Goal: Task Accomplishment & Management: Manage account settings

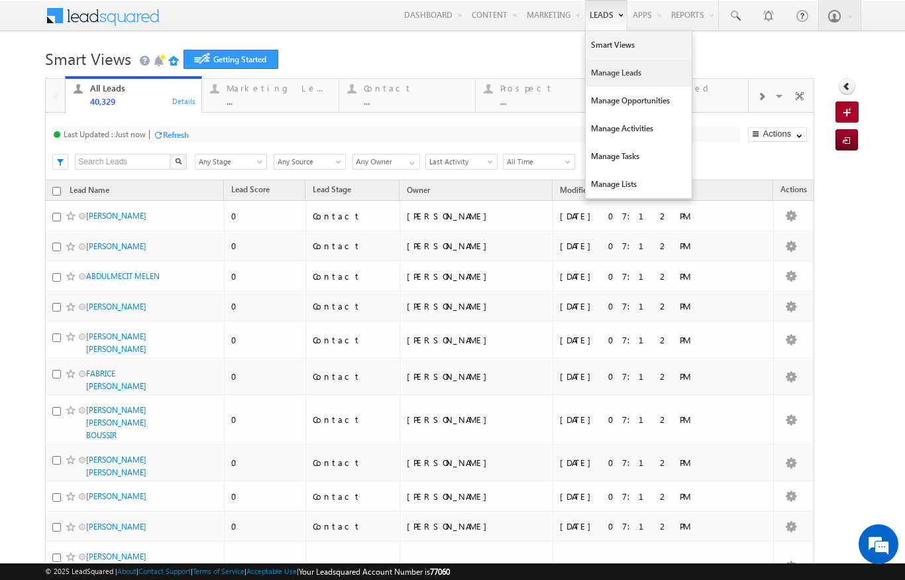
click at [617, 74] on link "Manage Leads" at bounding box center [639, 73] width 106 height 28
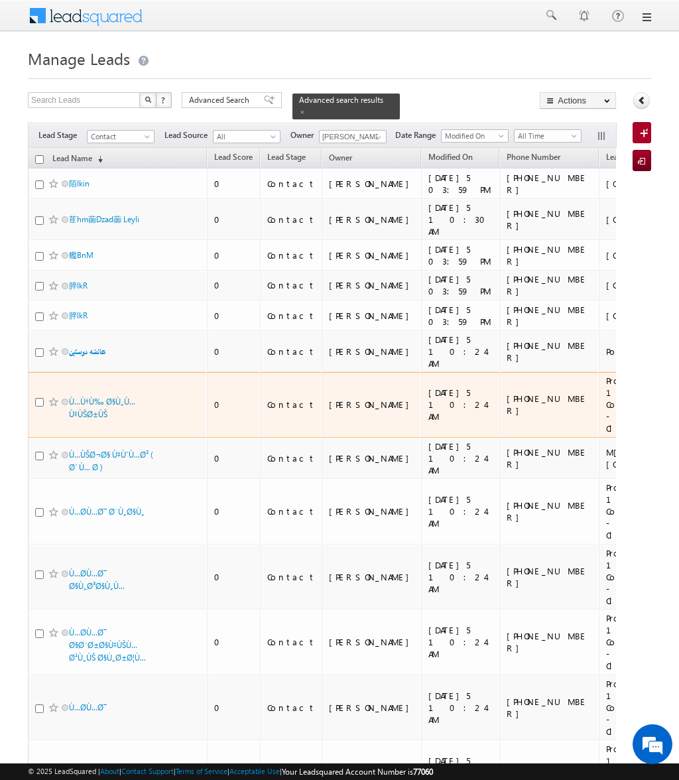
click at [176, 372] on td "Ù…Ù†Ù‰ Ø§Ù„Ù…Ù‡ÙŠØ±ÙŠ" at bounding box center [117, 405] width 179 height 66
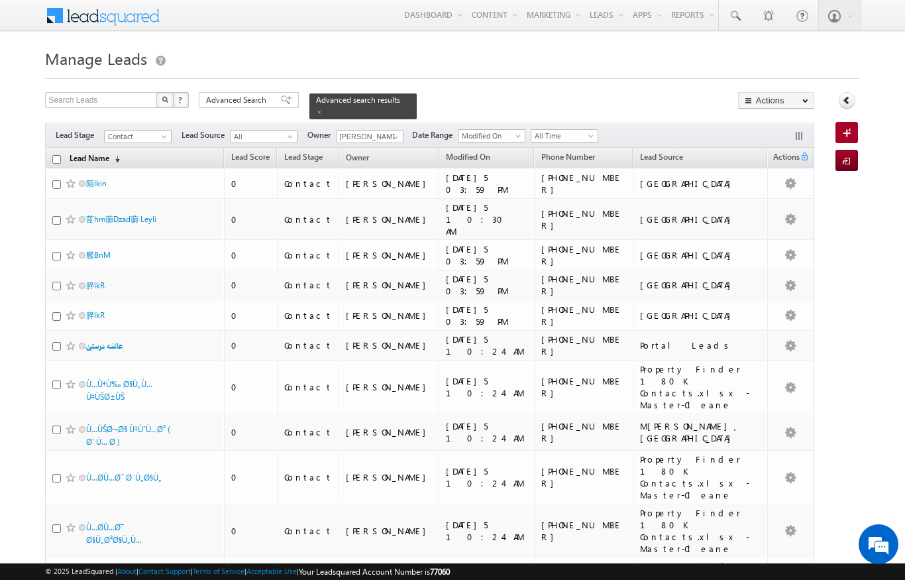
click at [118, 154] on span "(sorted descending)" at bounding box center [114, 159] width 11 height 11
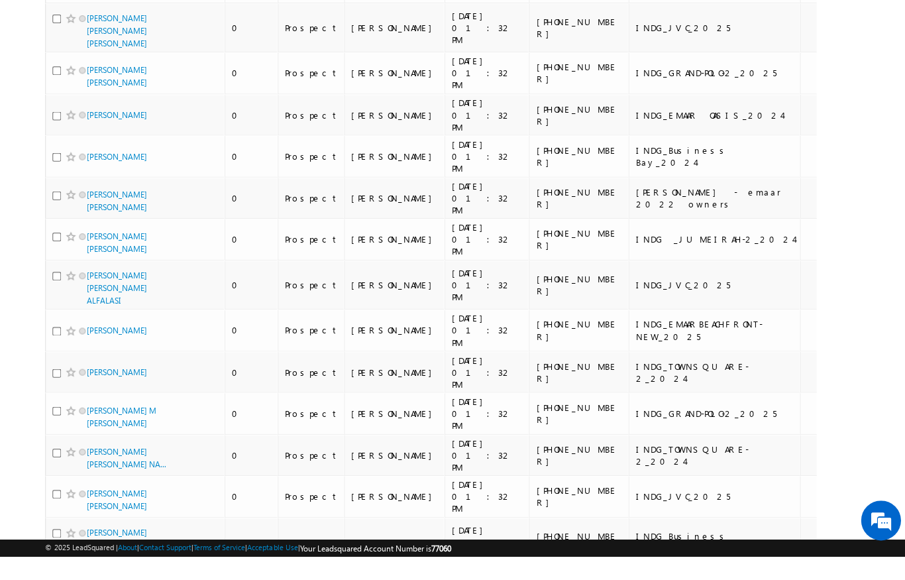
scroll to position [3161, 0]
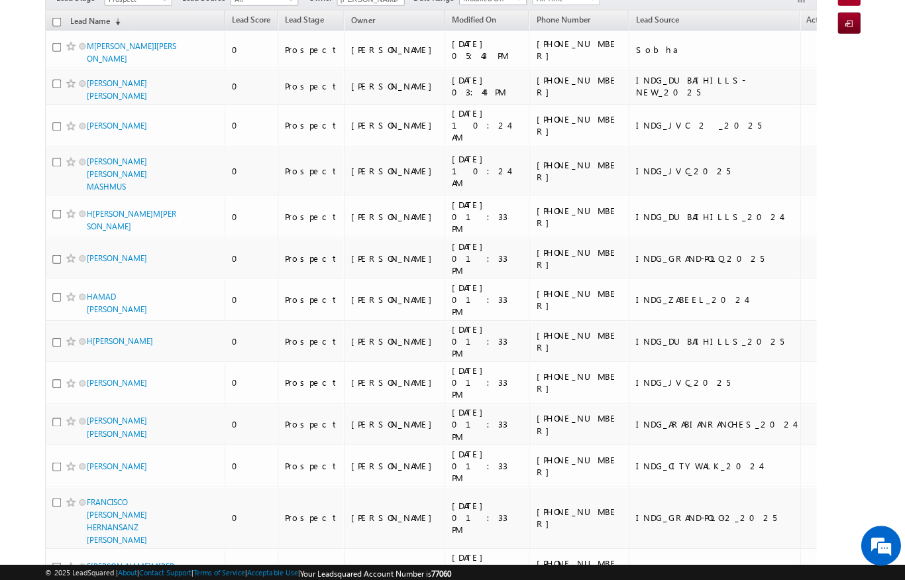
scroll to position [0, 0]
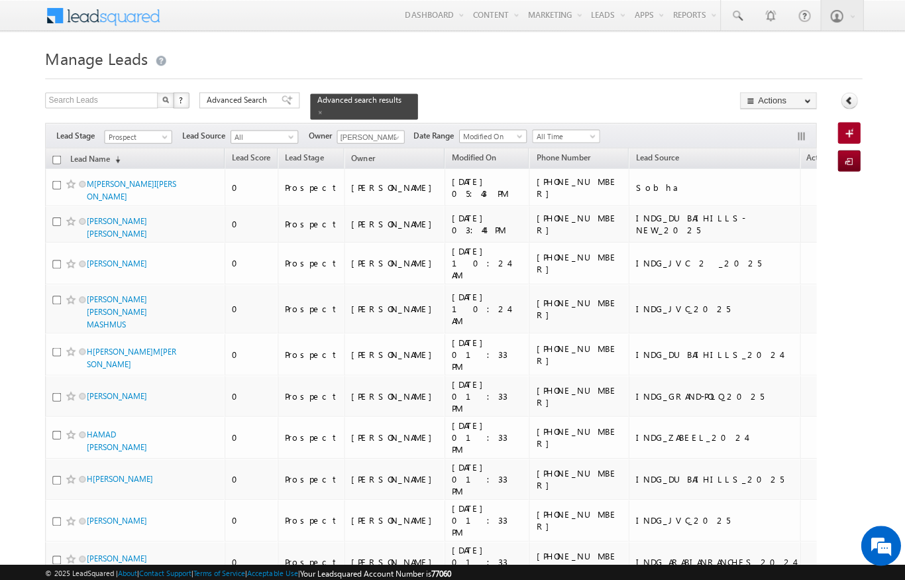
click at [176, 123] on div "Filters Lead Stage Prospect Prospect Lead Source All All Owner Niraj Upadhyay N…" at bounding box center [429, 135] width 769 height 25
click at [160, 131] on span "Prospect" at bounding box center [136, 137] width 63 height 12
click at [117, 150] on link "Contact" at bounding box center [138, 156] width 67 height 12
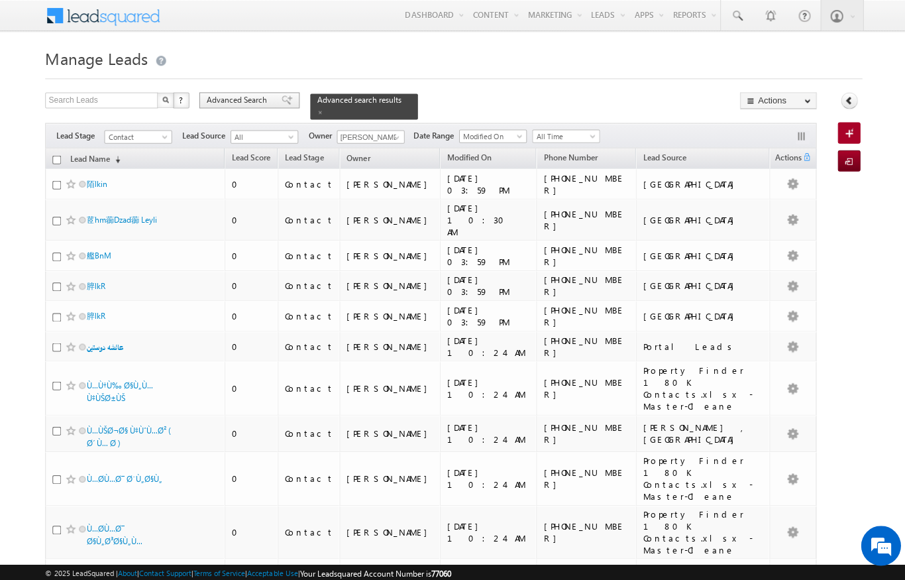
click at [243, 97] on span "Advanced Search" at bounding box center [238, 100] width 64 height 12
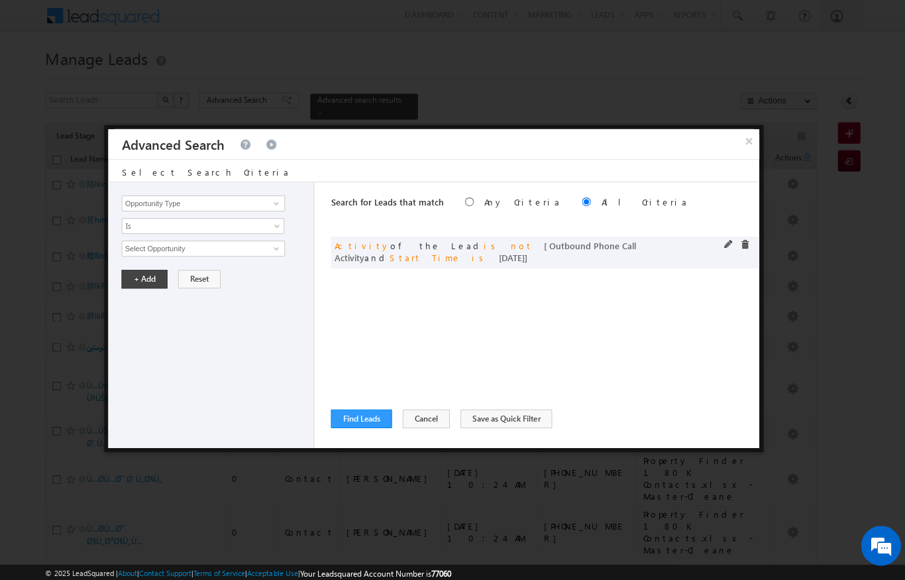
click at [744, 245] on span at bounding box center [742, 243] width 9 height 9
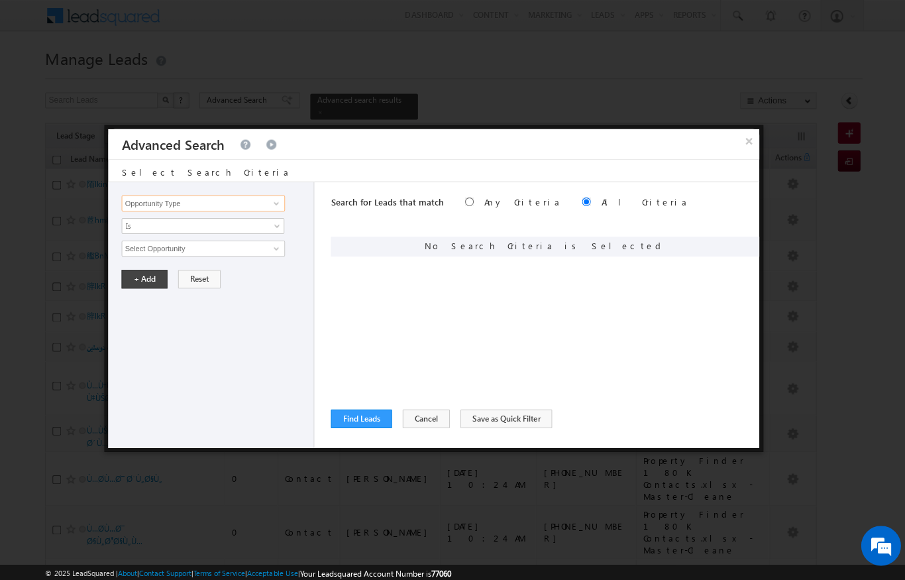
click at [194, 198] on input "Opportunity Type" at bounding box center [202, 203] width 163 height 16
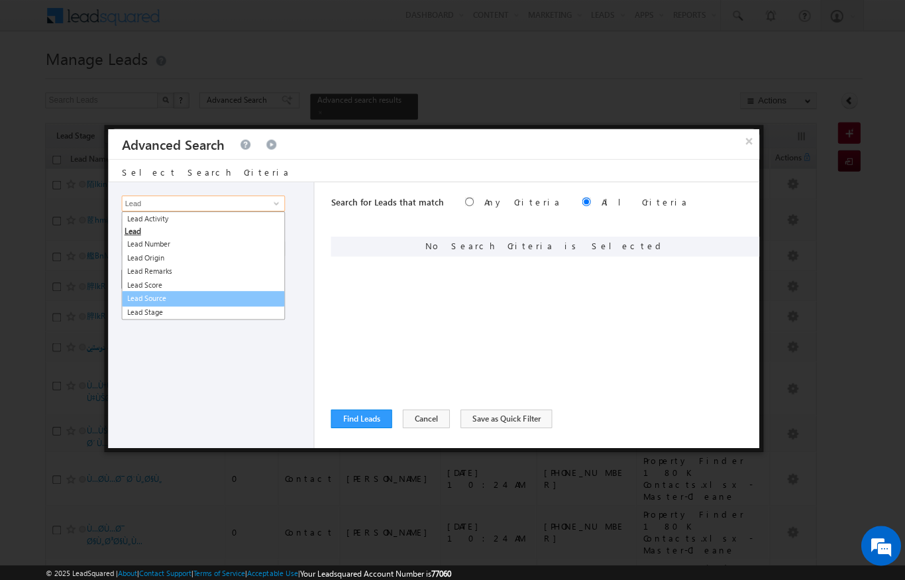
click at [139, 296] on link "Lead Source" at bounding box center [202, 297] width 163 height 15
type input "Lead Source"
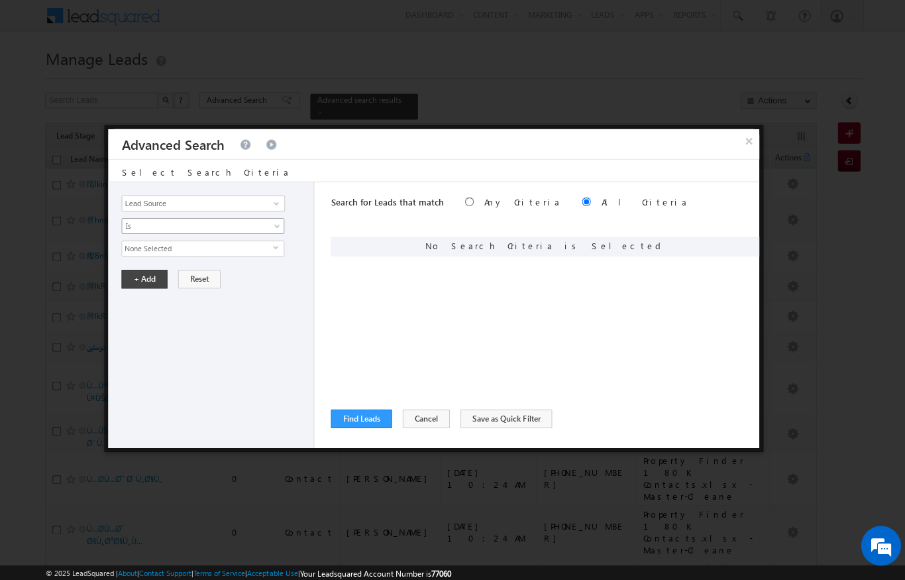
click at [134, 225] on span "Is" at bounding box center [194, 225] width 144 height 12
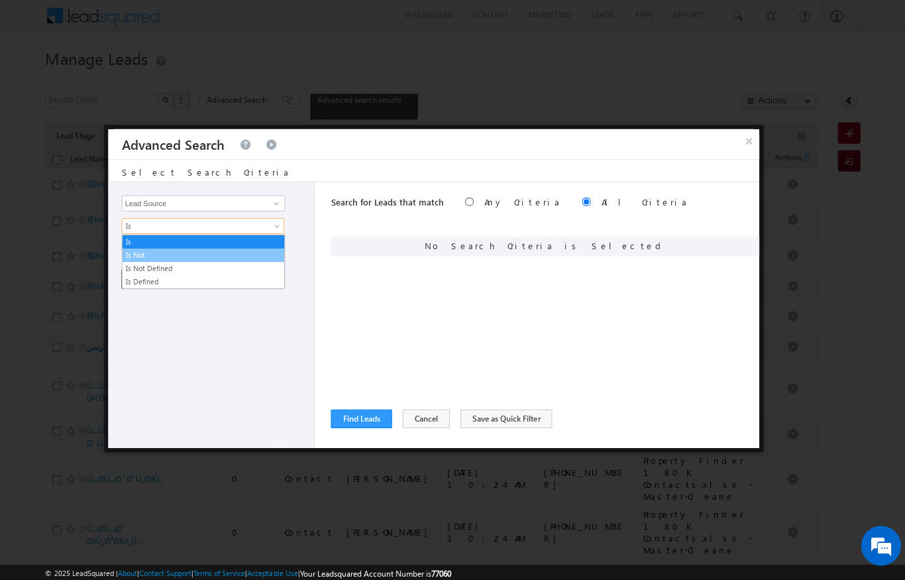
click at [133, 255] on link "Is Not" at bounding box center [203, 255] width 162 height 12
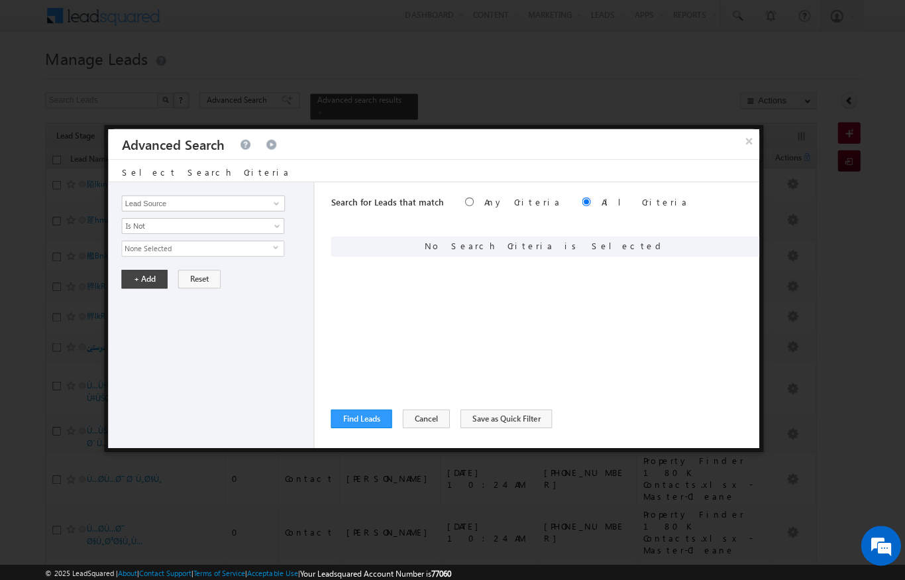
click at [141, 256] on div "None Selected select" at bounding box center [202, 248] width 162 height 16
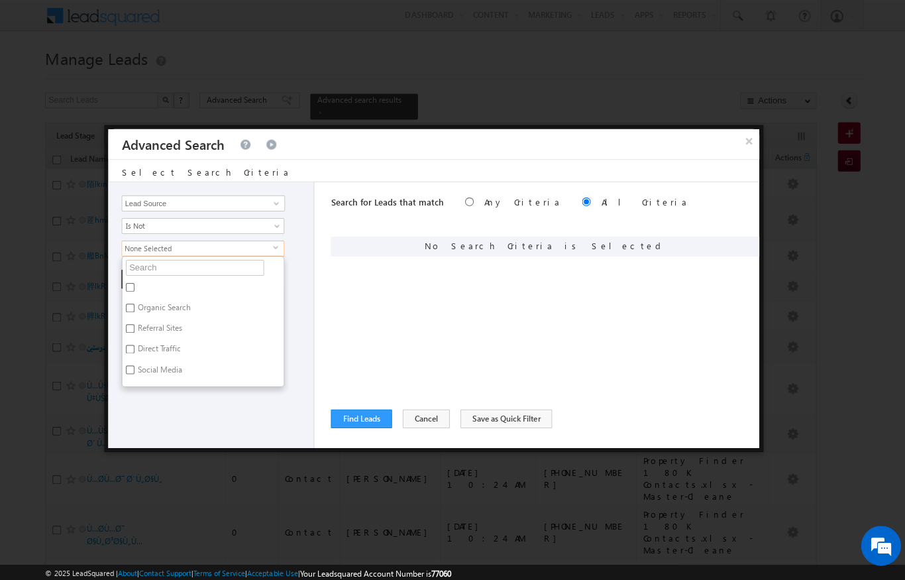
click at [140, 256] on ul "Organic Search Referral Sites Direct Traffic Social Media Inbound Email Inbound…" at bounding box center [202, 320] width 162 height 131
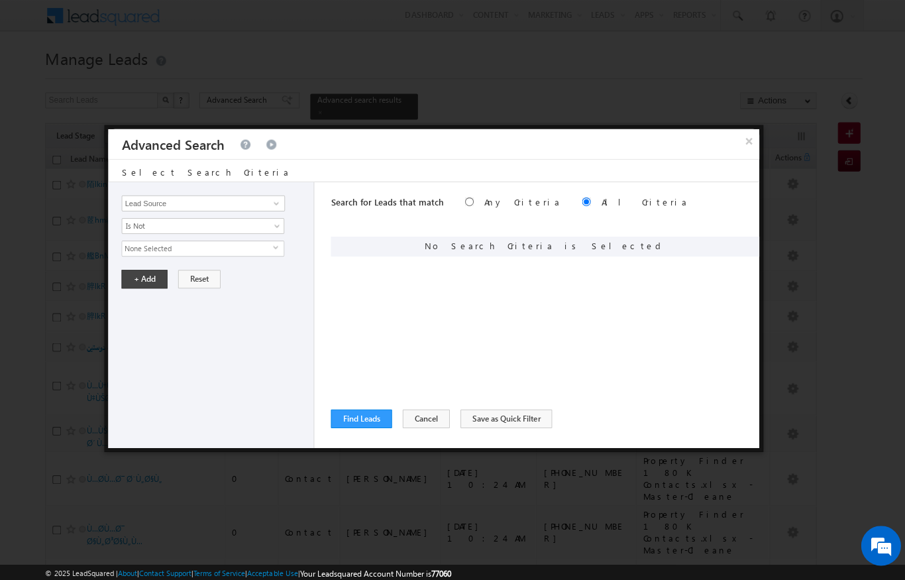
click at [141, 248] on span "None Selected" at bounding box center [197, 248] width 150 height 15
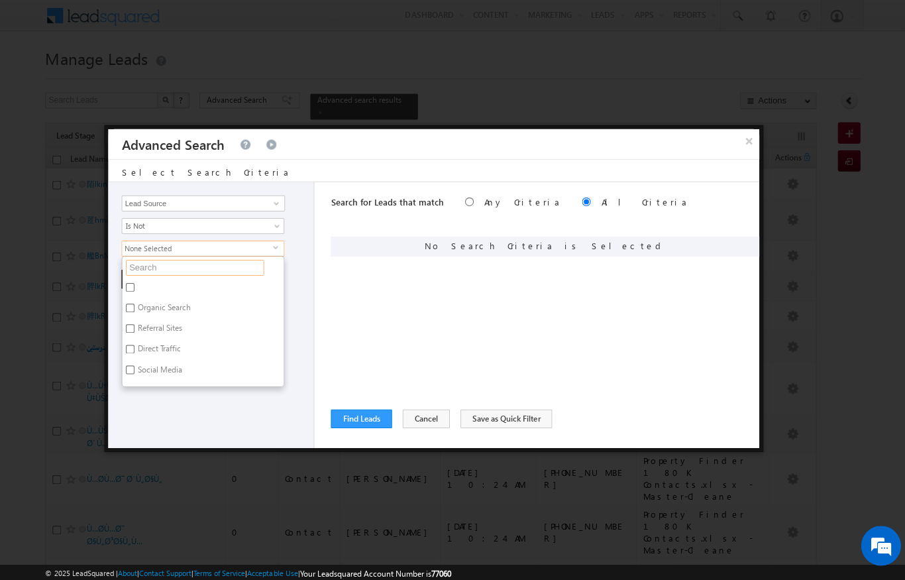
click at [142, 267] on input "text" at bounding box center [194, 267] width 138 height 16
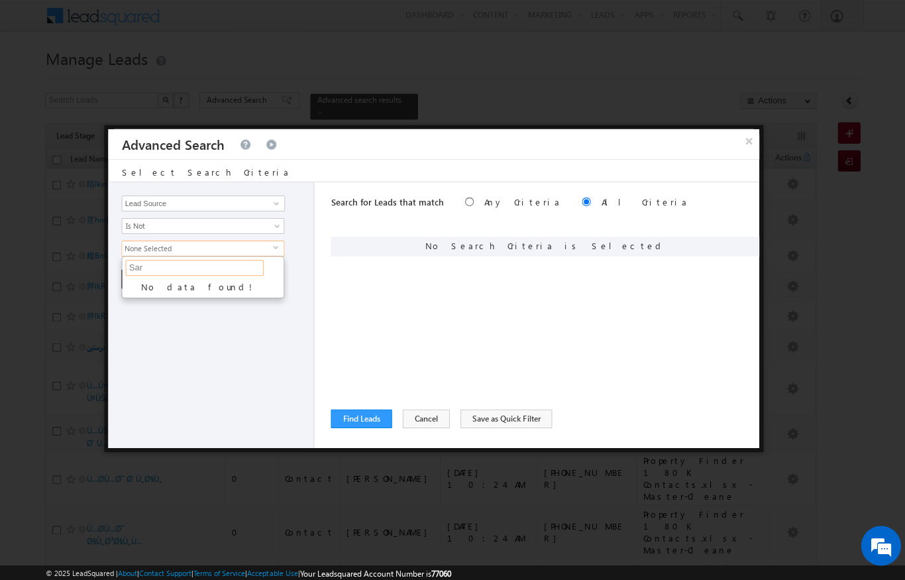
type input "Sa"
type input "S"
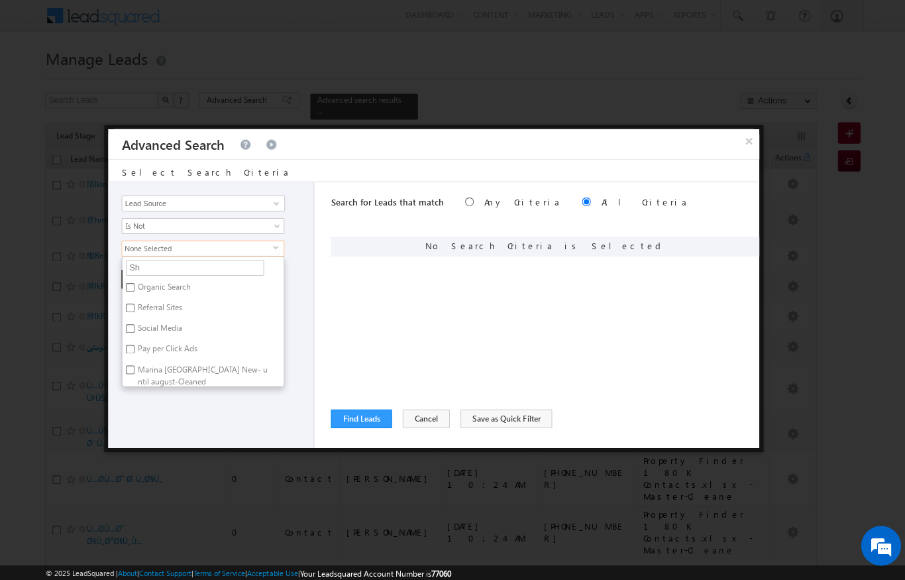
type input "Sha"
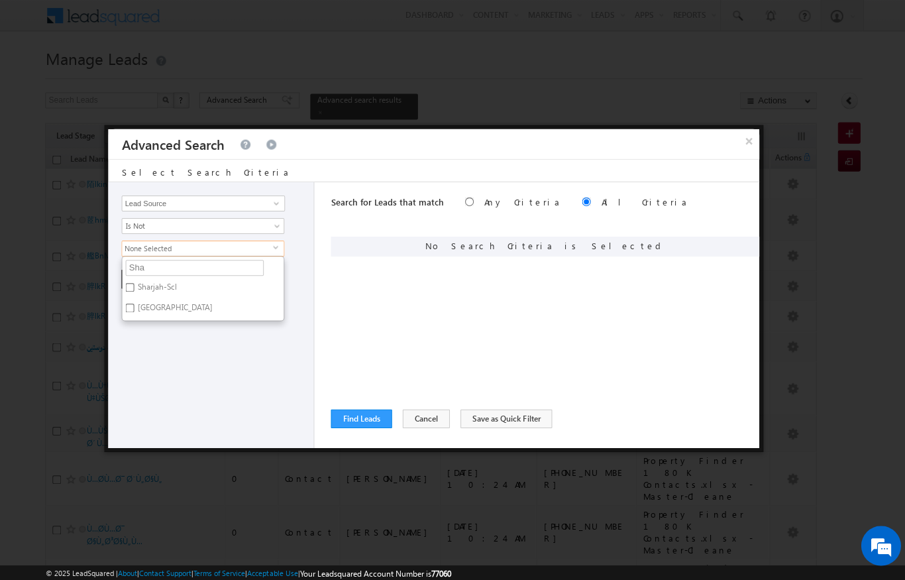
click at [135, 304] on label "[GEOGRAPHIC_DATA]" at bounding box center [173, 309] width 103 height 21
click at [134, 304] on input "[GEOGRAPHIC_DATA]" at bounding box center [129, 307] width 9 height 9
checkbox input "true"
click at [133, 286] on input "Sharjah-Scl" at bounding box center [129, 286] width 9 height 9
checkbox input "true"
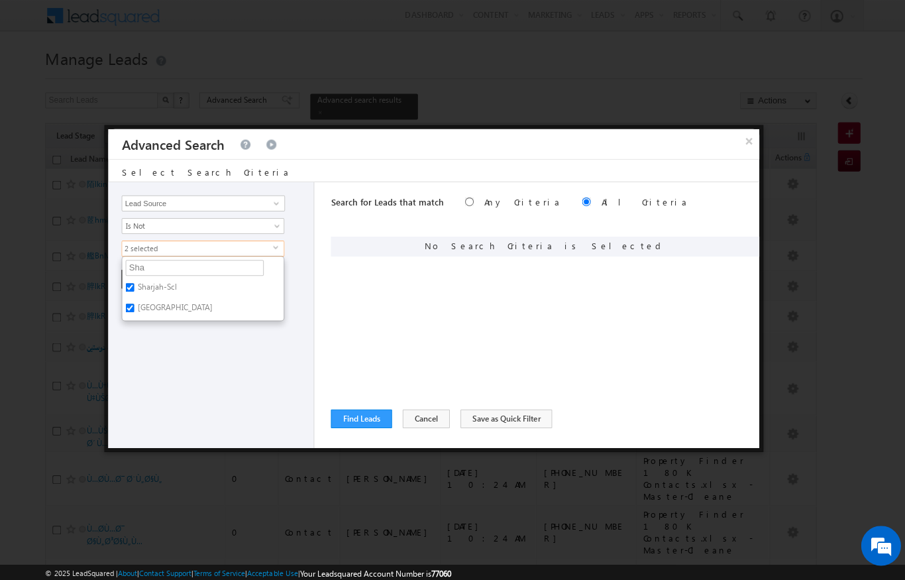
click at [160, 384] on div "Opportunity Type Lead Activity Task Sales Group Prospect Id Address 1 Address 2…" at bounding box center [210, 314] width 205 height 265
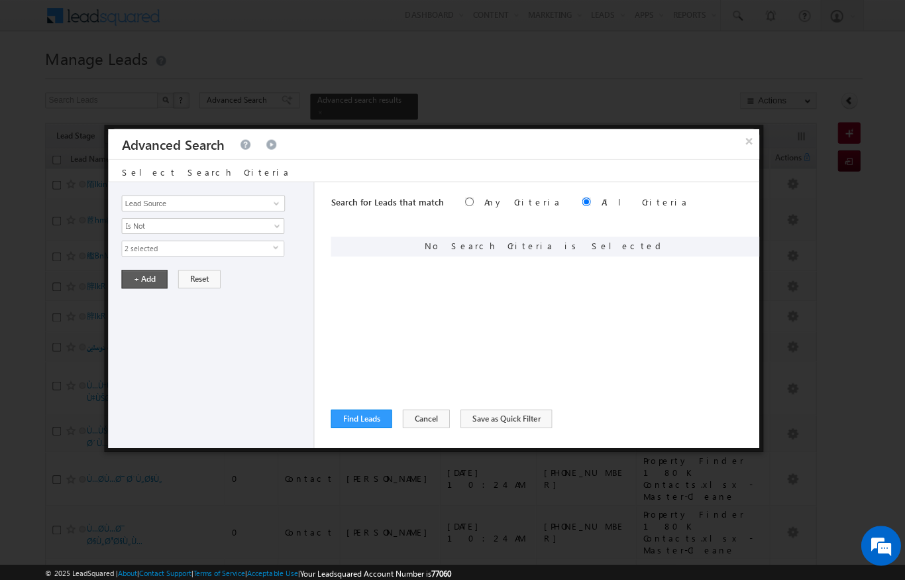
click at [143, 272] on button "+ Add" at bounding box center [144, 278] width 46 height 19
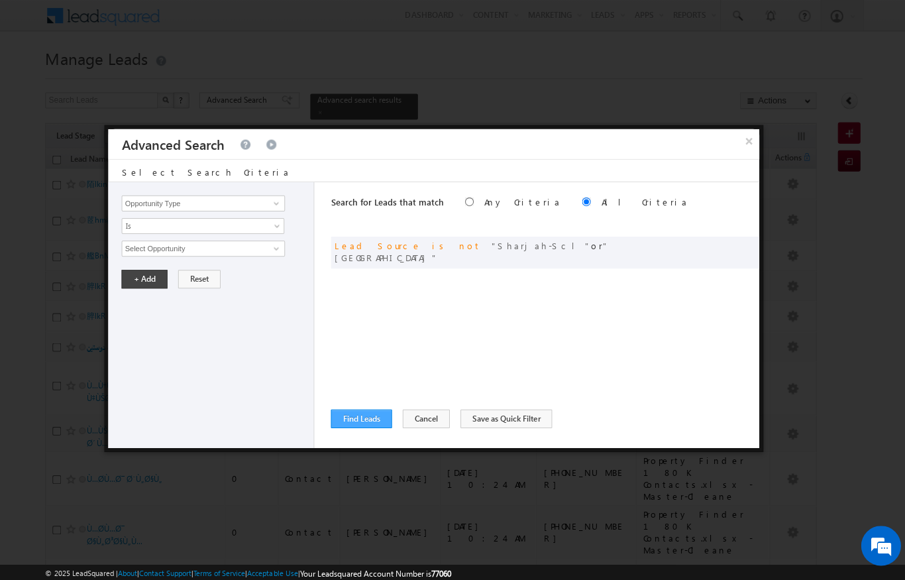
click at [364, 420] on button "Find Leads" at bounding box center [360, 417] width 61 height 19
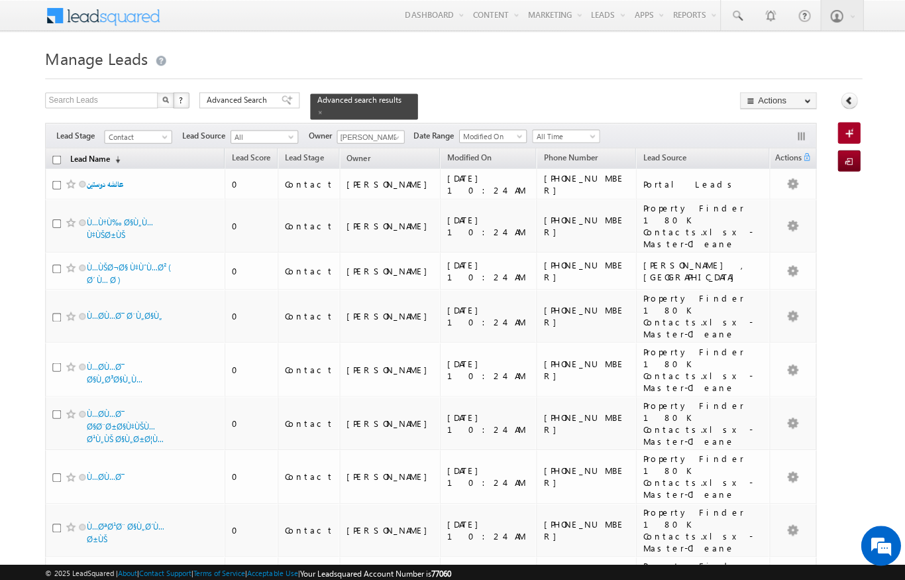
click at [110, 150] on link "Lead Name (sorted descending)" at bounding box center [95, 158] width 64 height 17
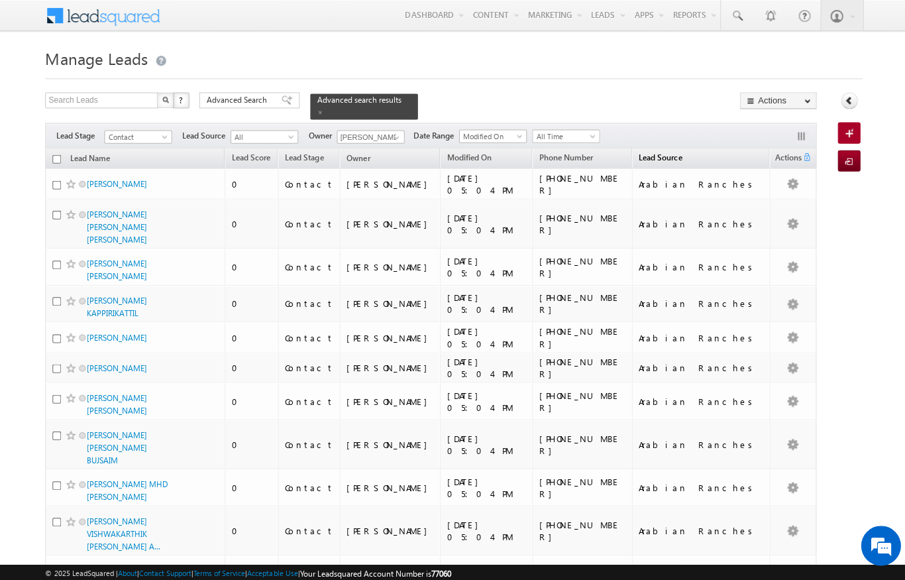
click at [642, 150] on link "Lead Source" at bounding box center [659, 158] width 56 height 17
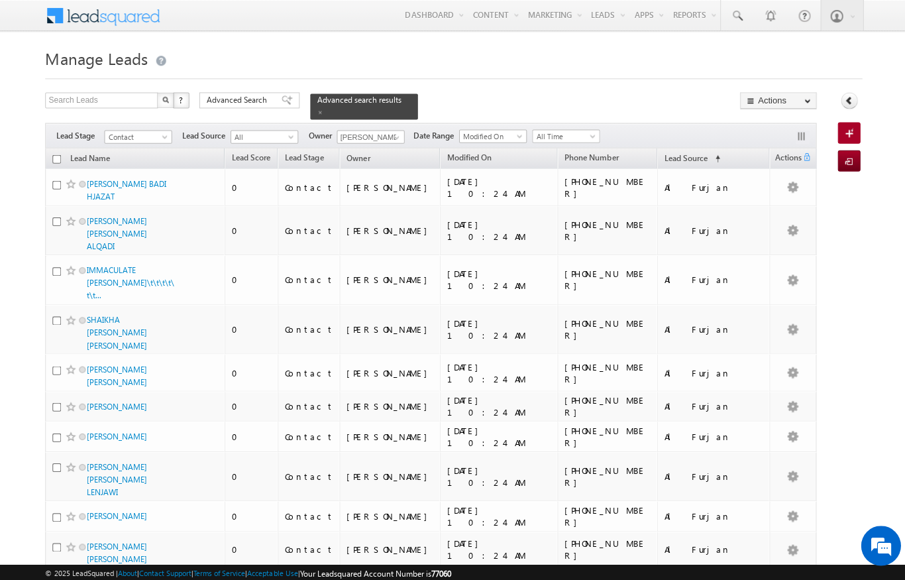
click at [54, 154] on input "checkbox" at bounding box center [56, 158] width 9 height 9
checkbox input "true"
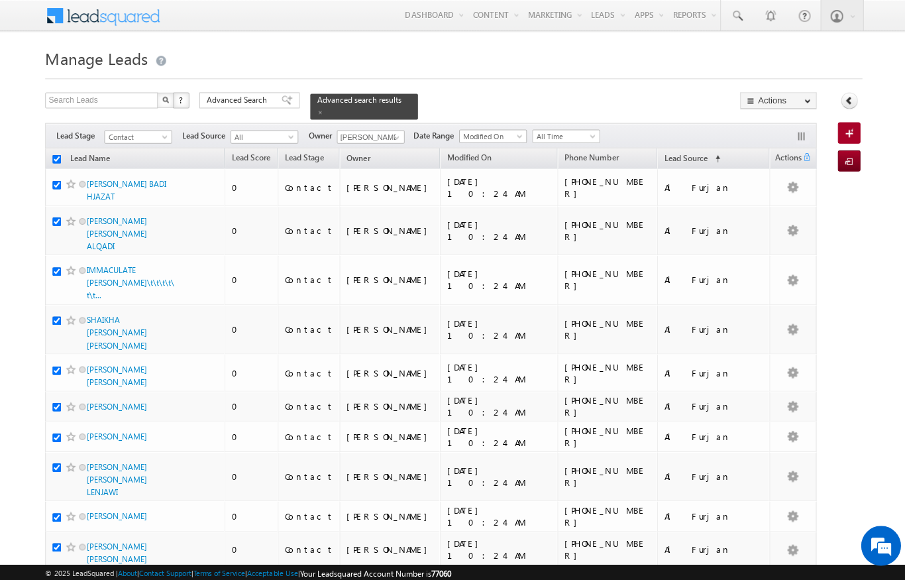
checkbox input "true"
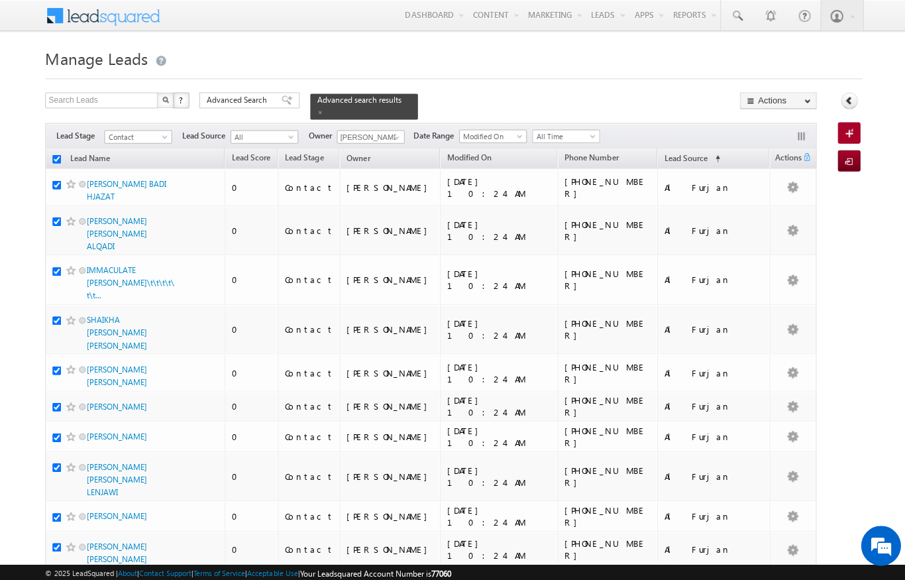
checkbox input "true"
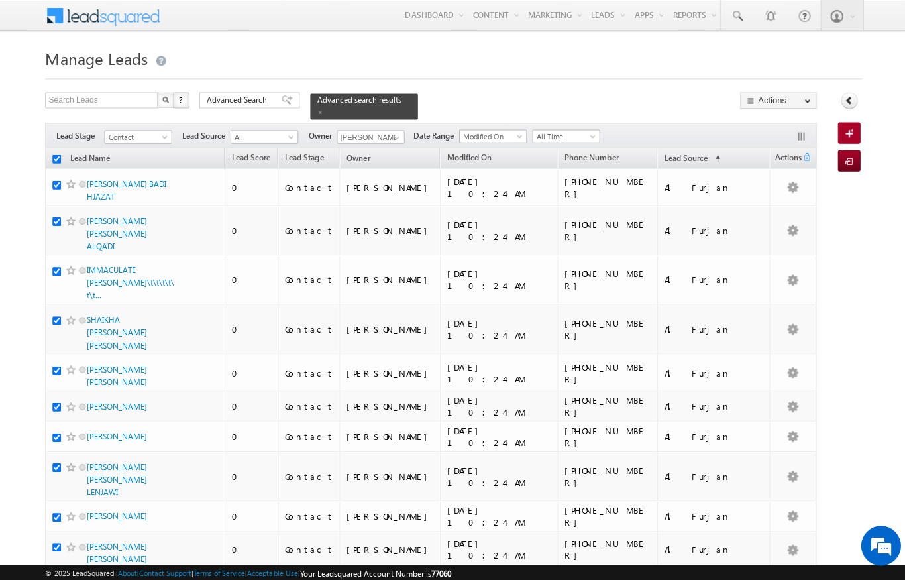
checkbox input "true"
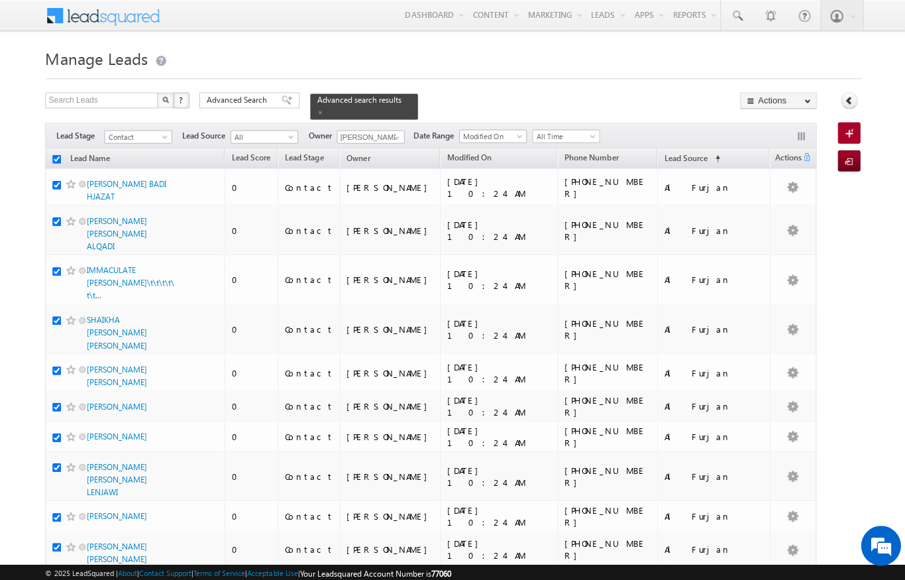
checkbox input "true"
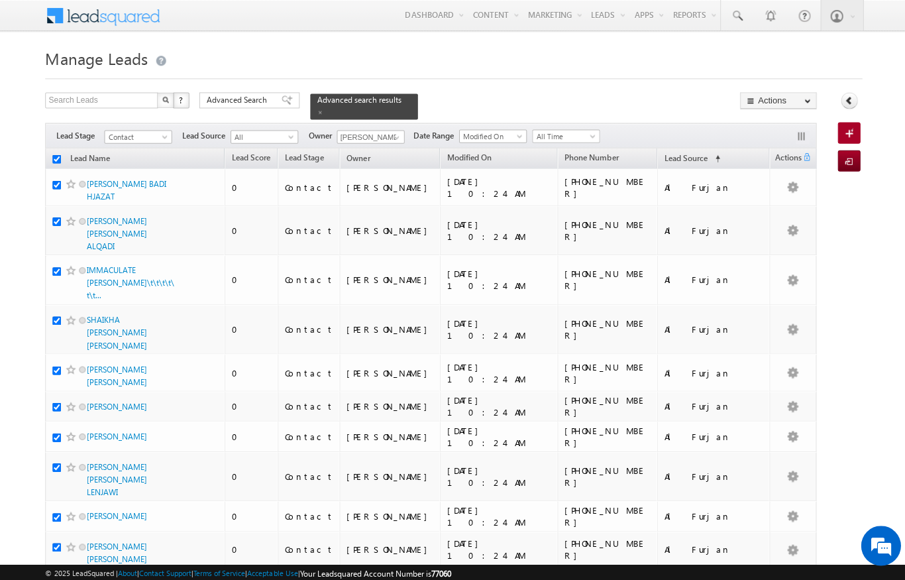
checkbox input "true"
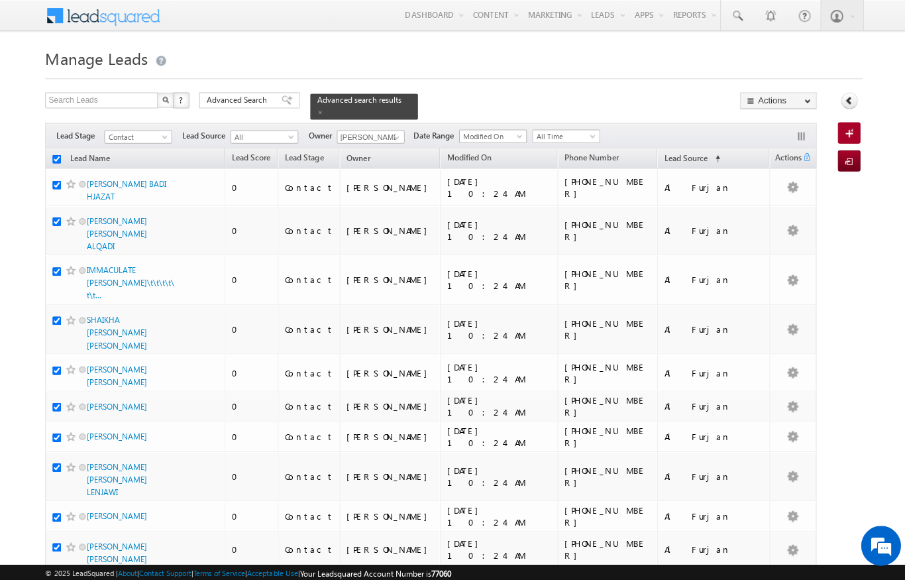
checkbox input "true"
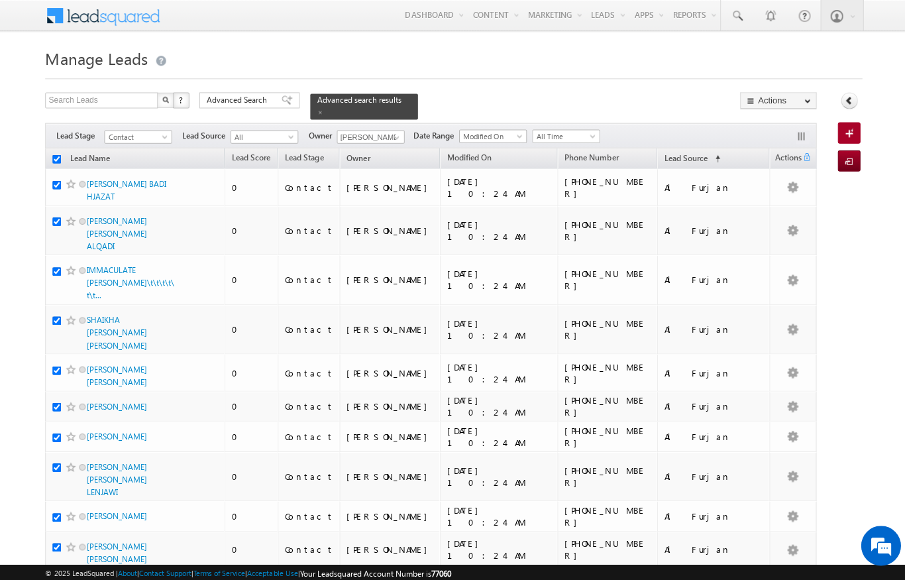
checkbox input "true"
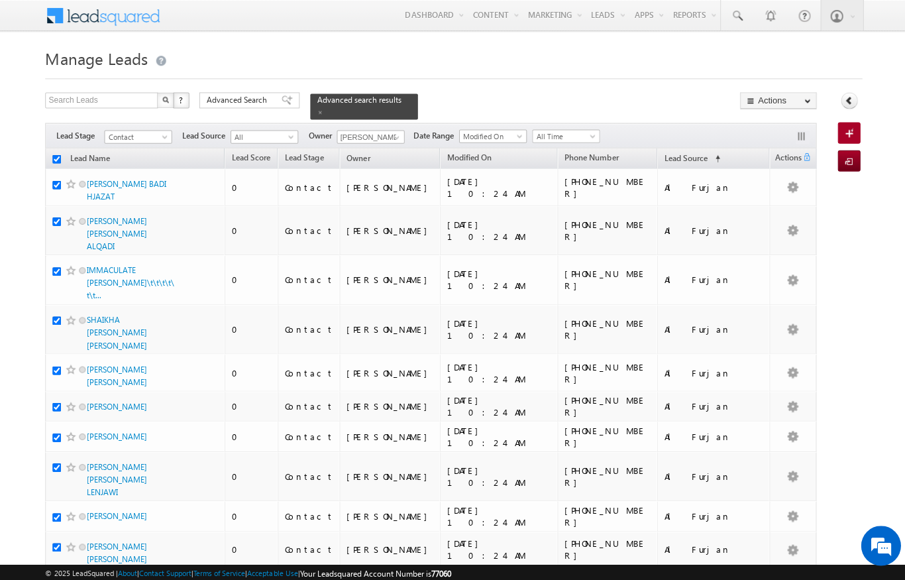
checkbox input "true"
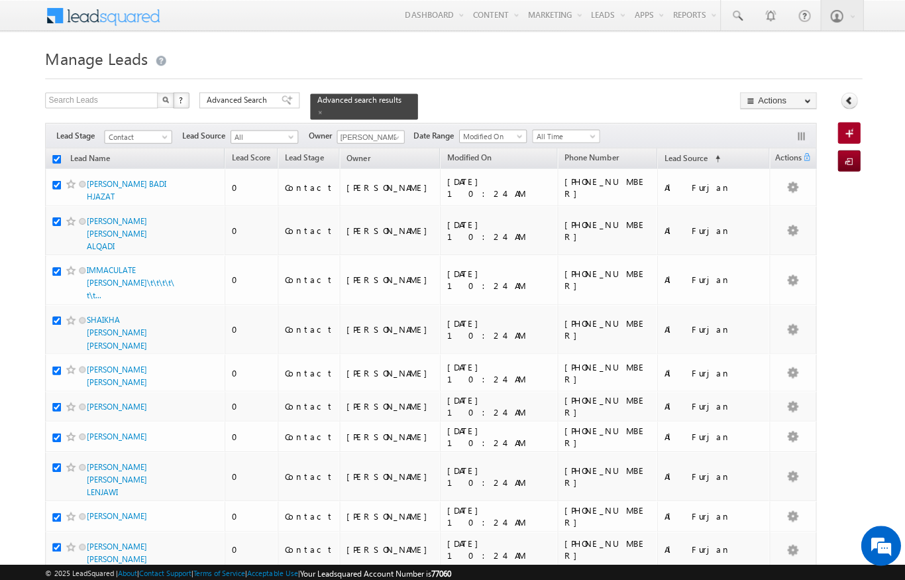
checkbox input "true"
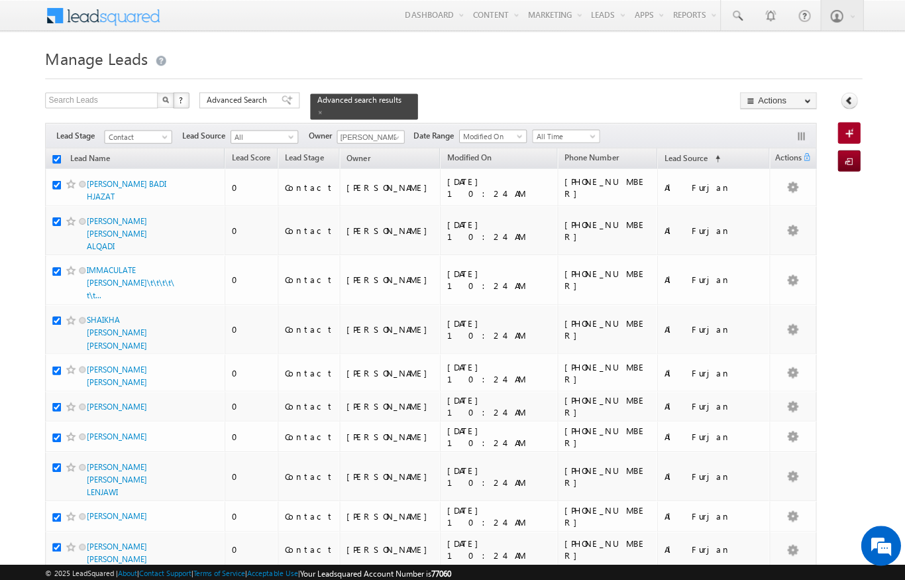
checkbox input "true"
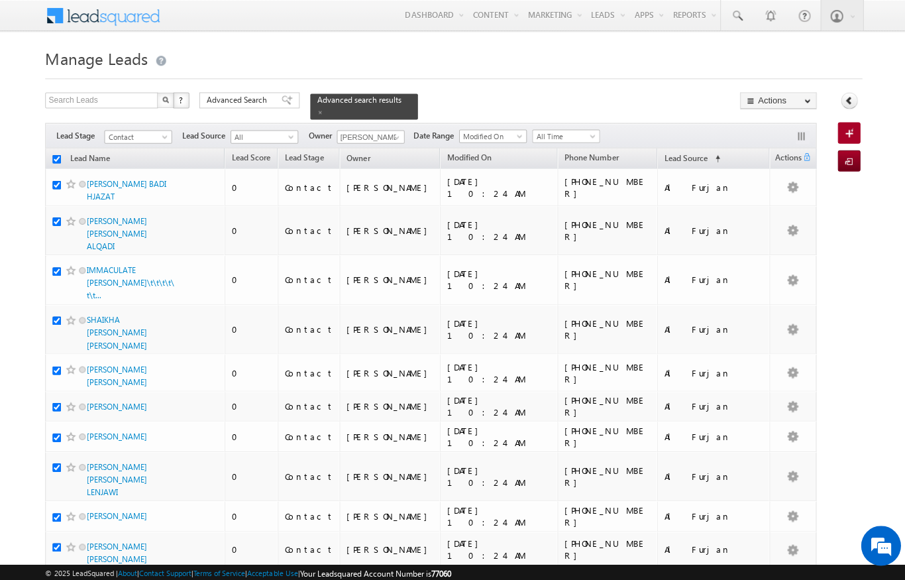
checkbox input "true"
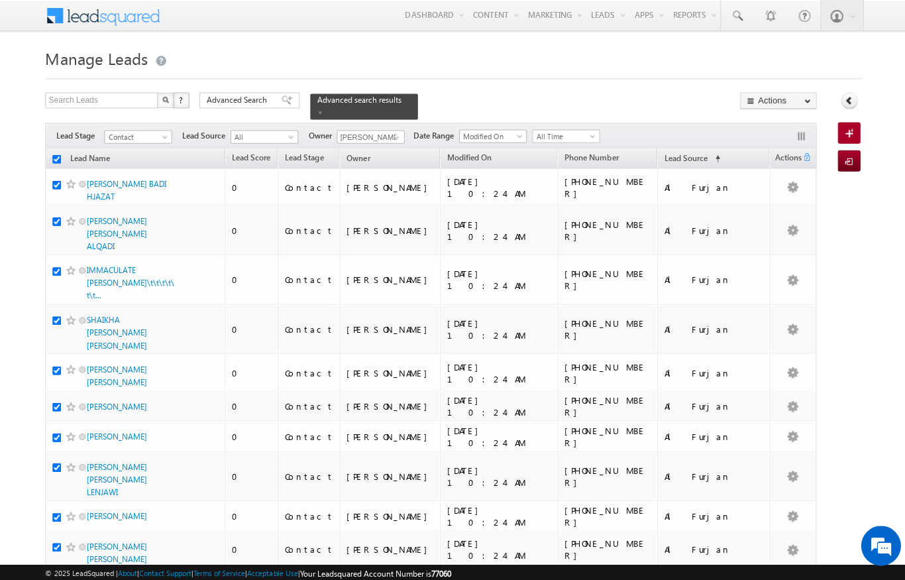
checkbox input "true"
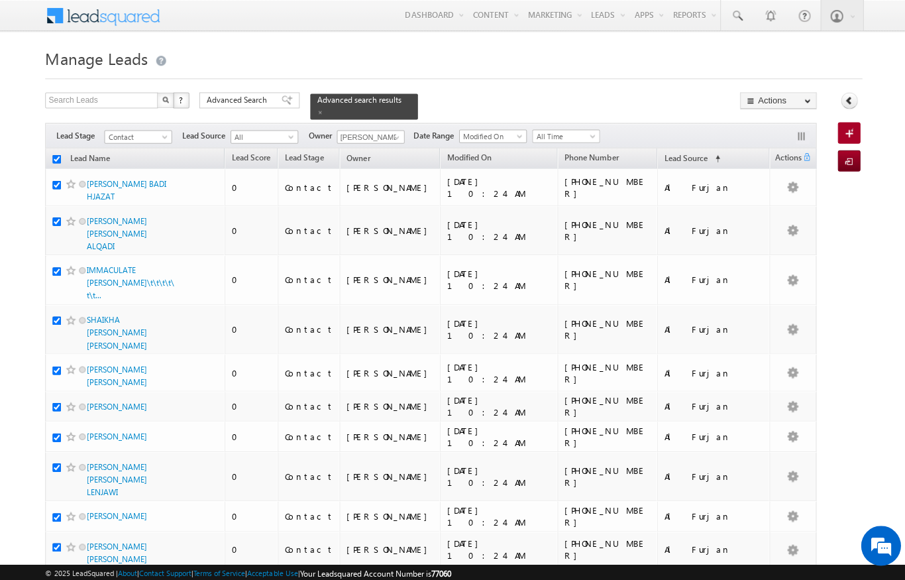
checkbox input "true"
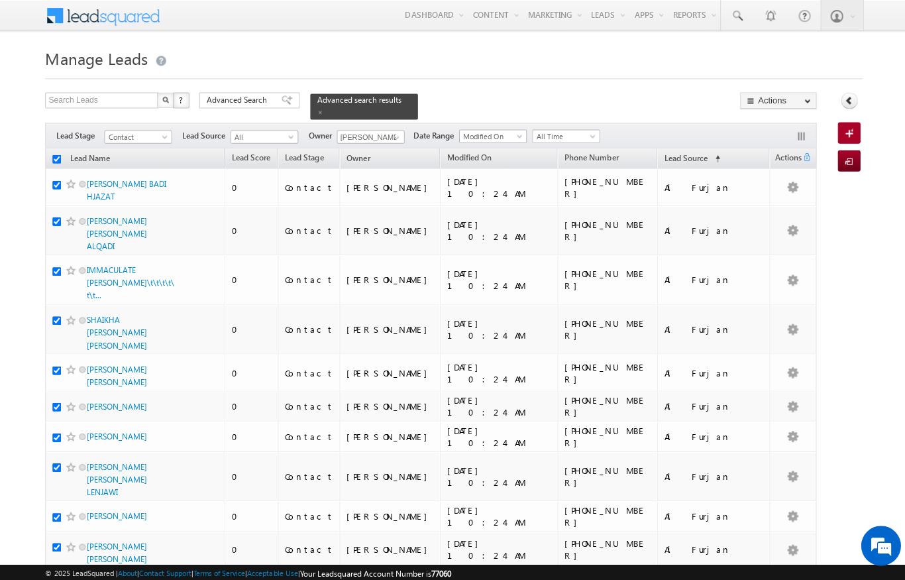
checkbox input "true"
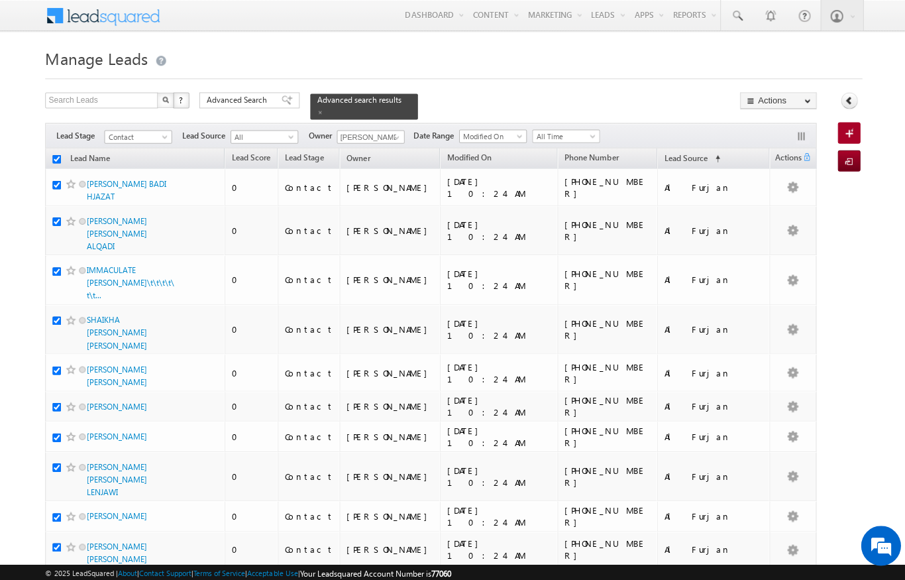
checkbox input "true"
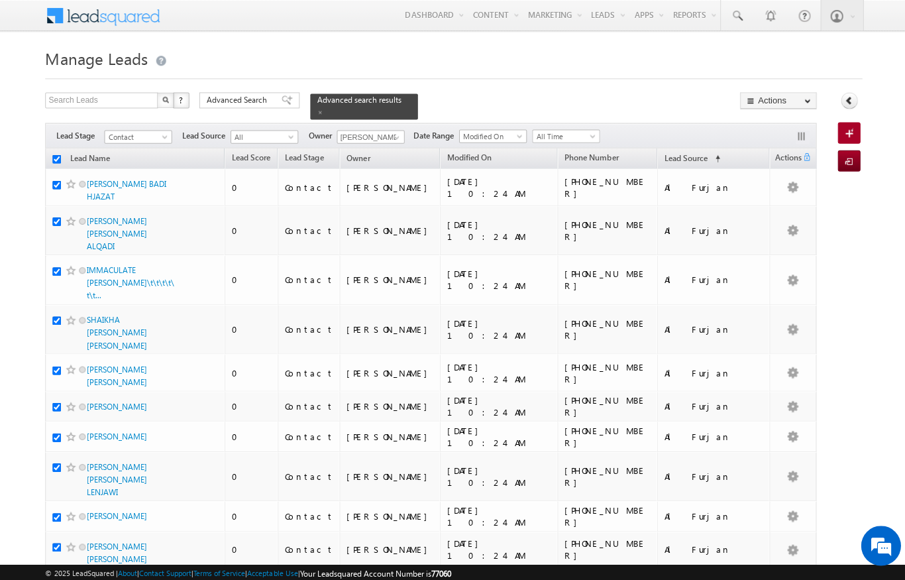
checkbox input "true"
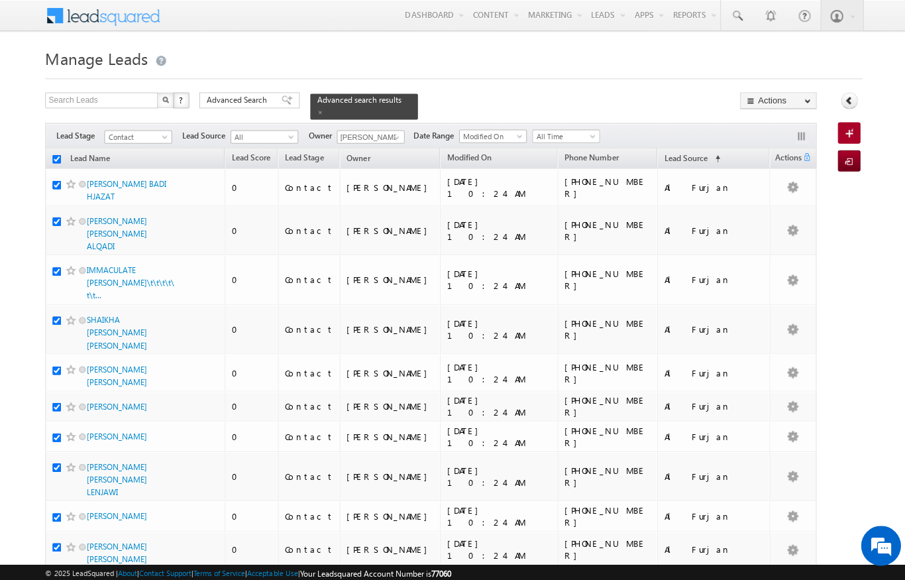
checkbox input "true"
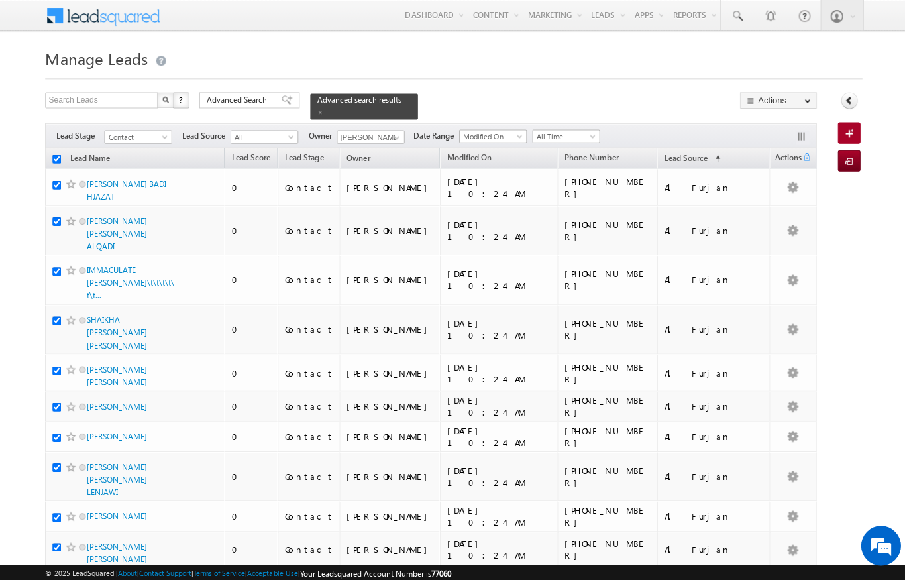
checkbox input "true"
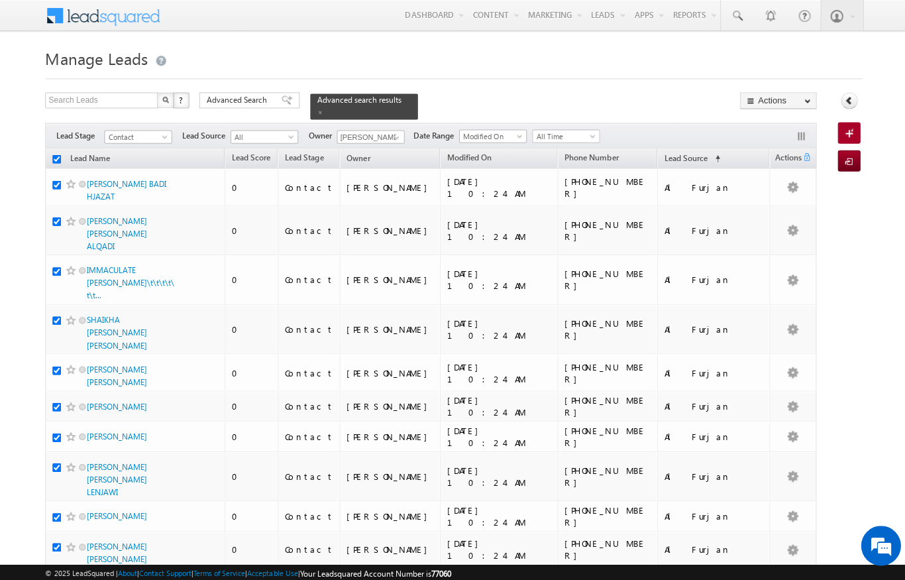
checkbox input "true"
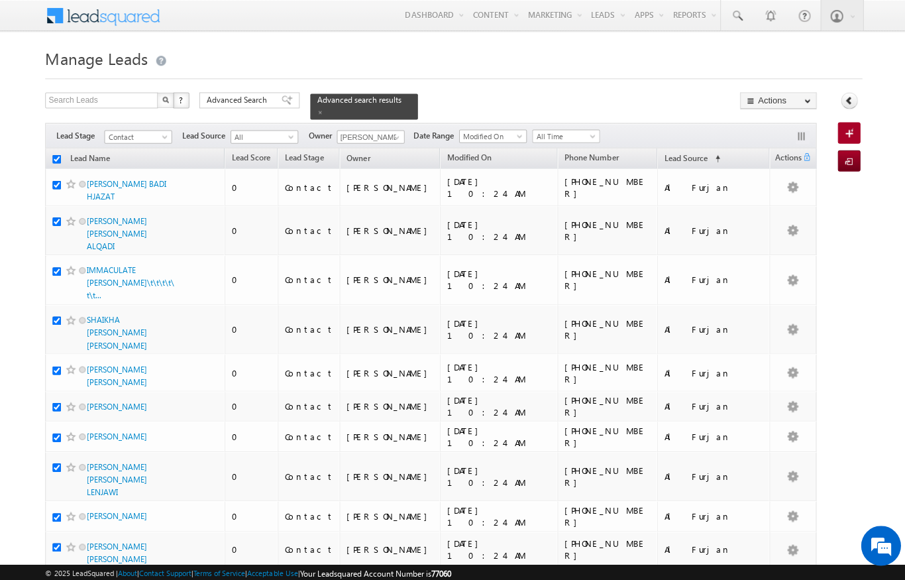
checkbox input "true"
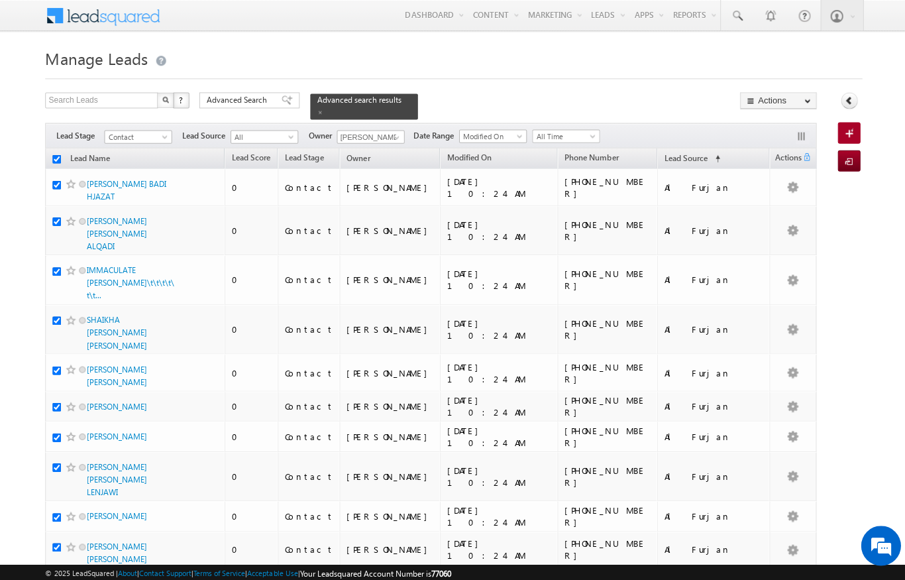
checkbox input "true"
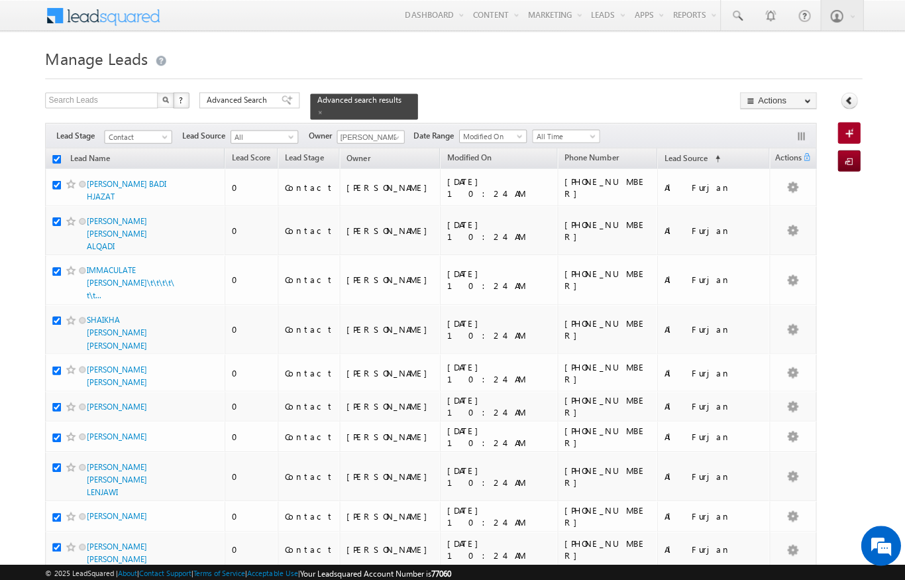
checkbox input "true"
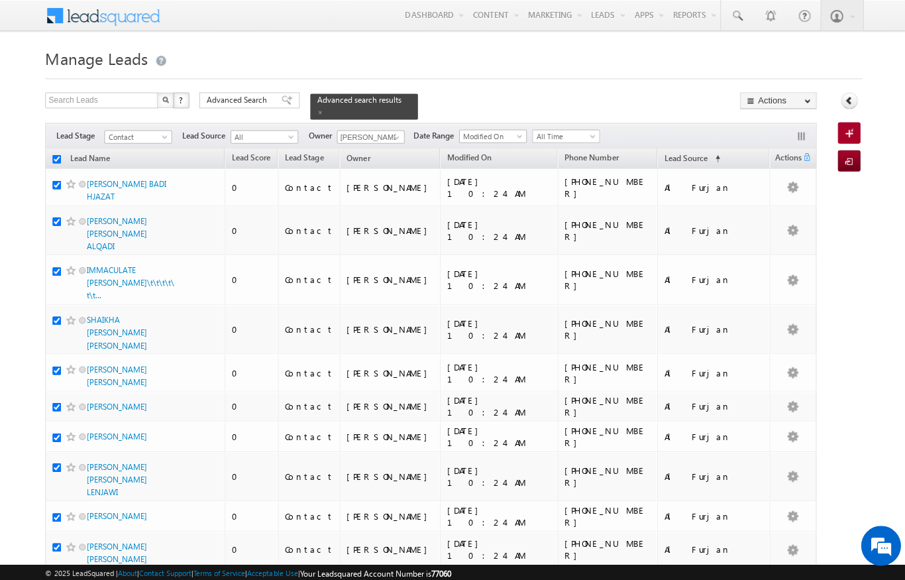
checkbox input "true"
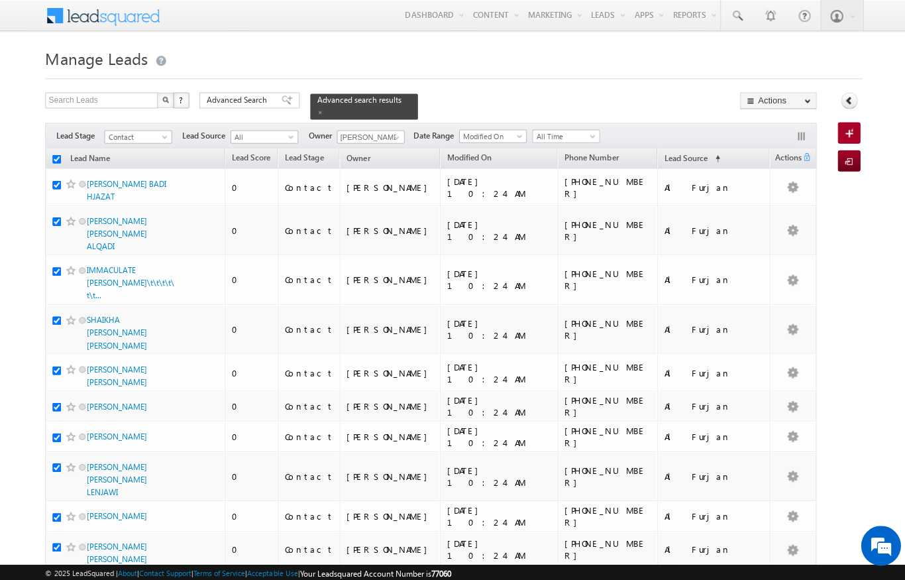
checkbox input "true"
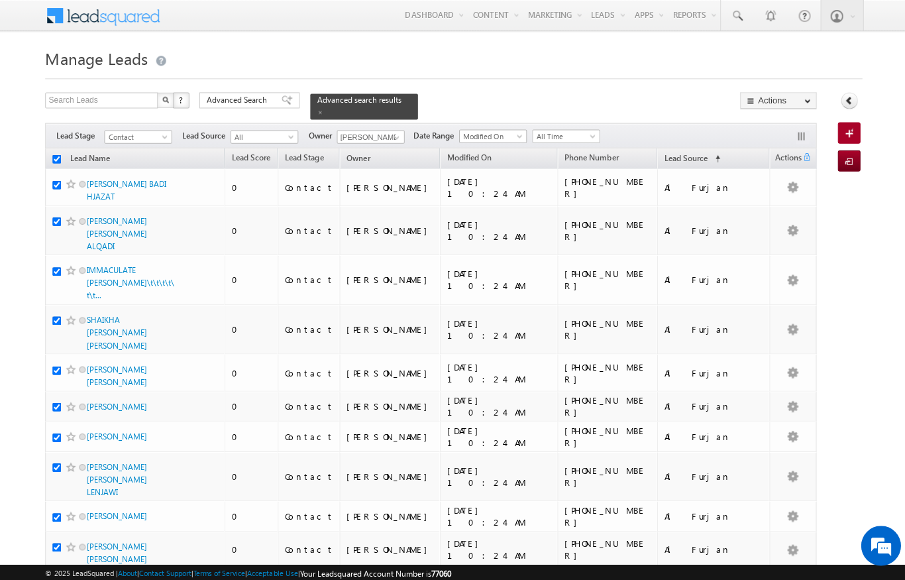
checkbox input "true"
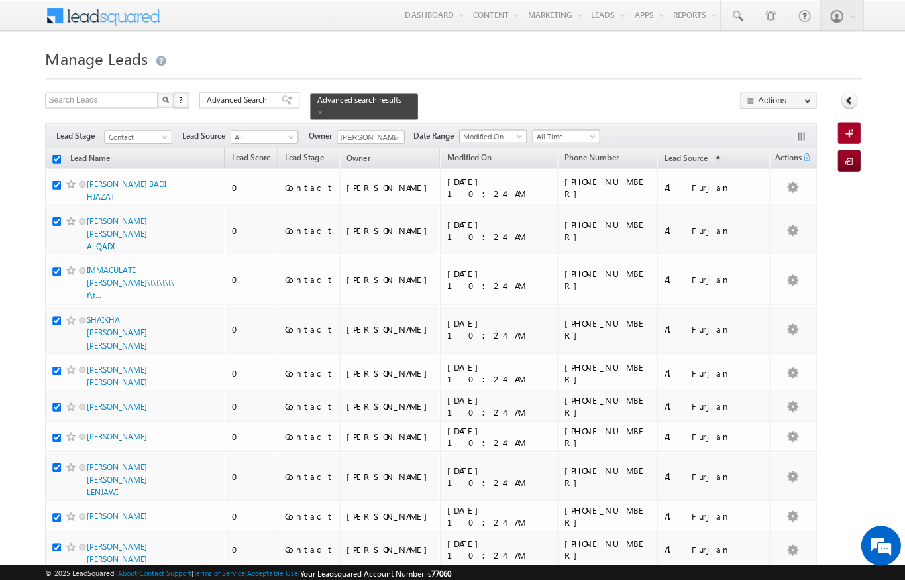
checkbox input "true"
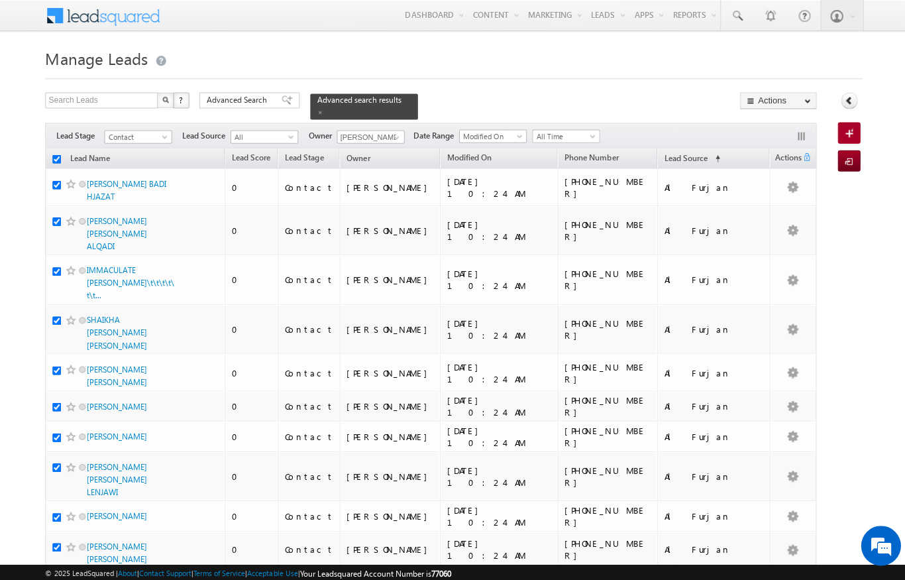
checkbox input "true"
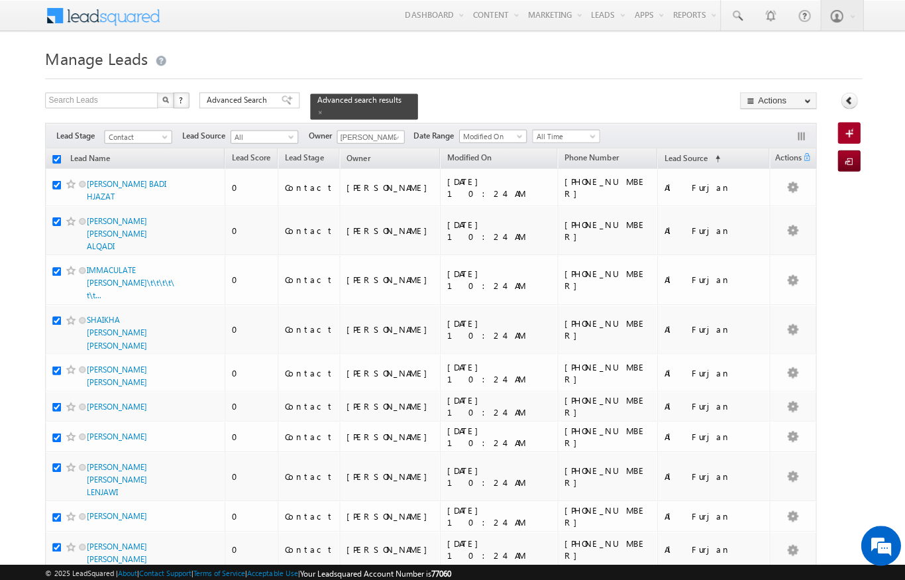
checkbox input "true"
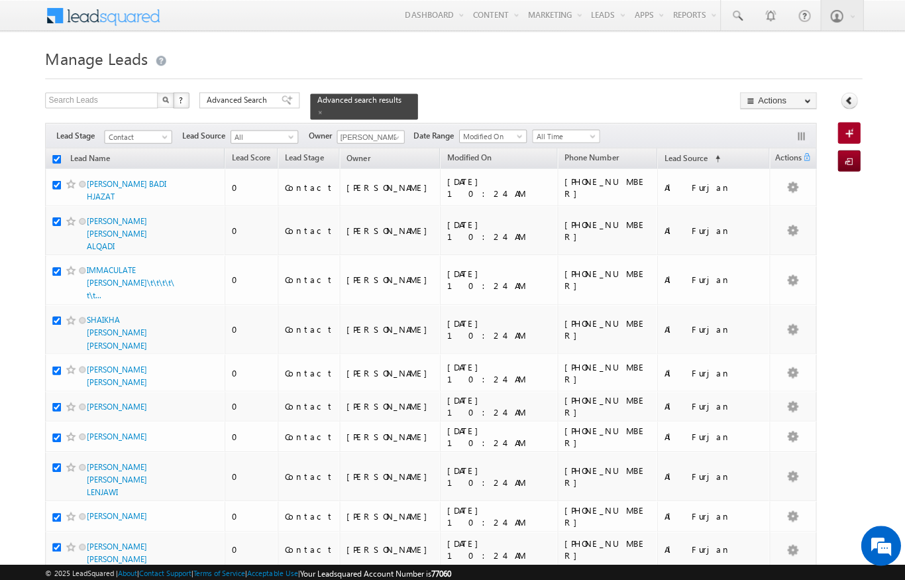
checkbox input "true"
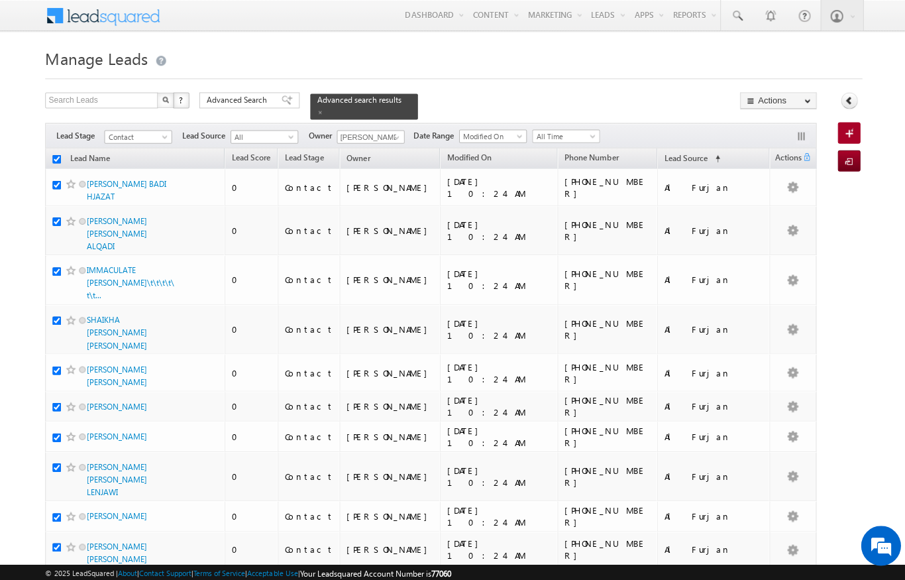
checkbox input "true"
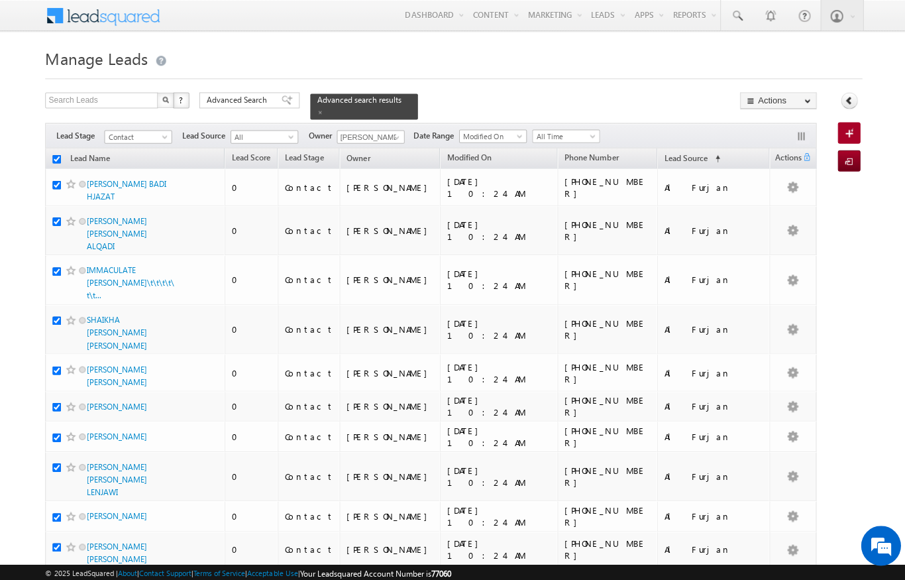
checkbox input "true"
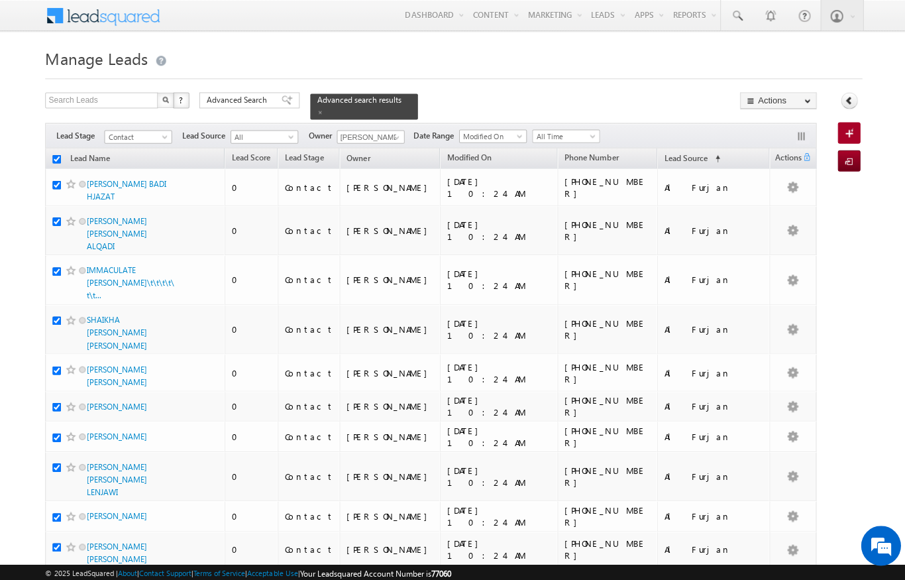
checkbox input "true"
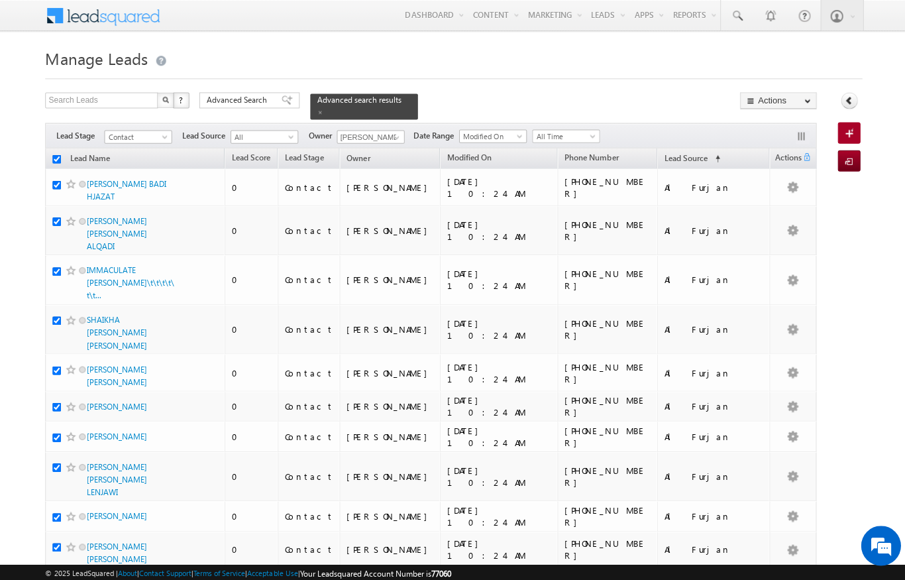
checkbox input "true"
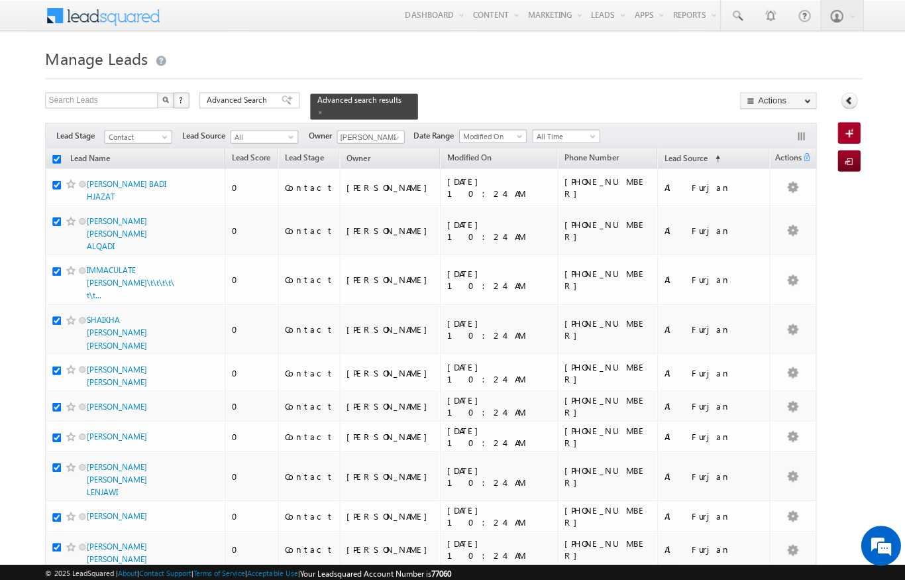
checkbox input "true"
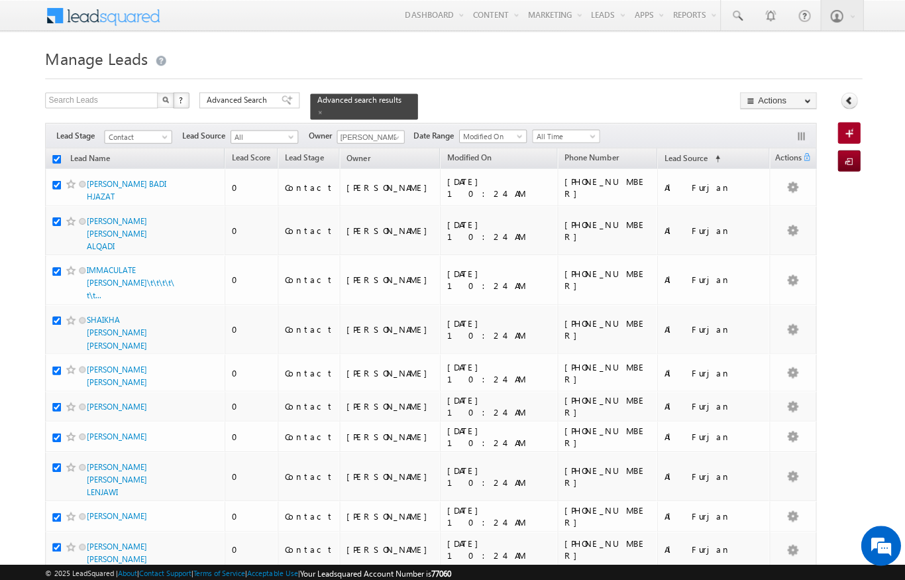
checkbox input "true"
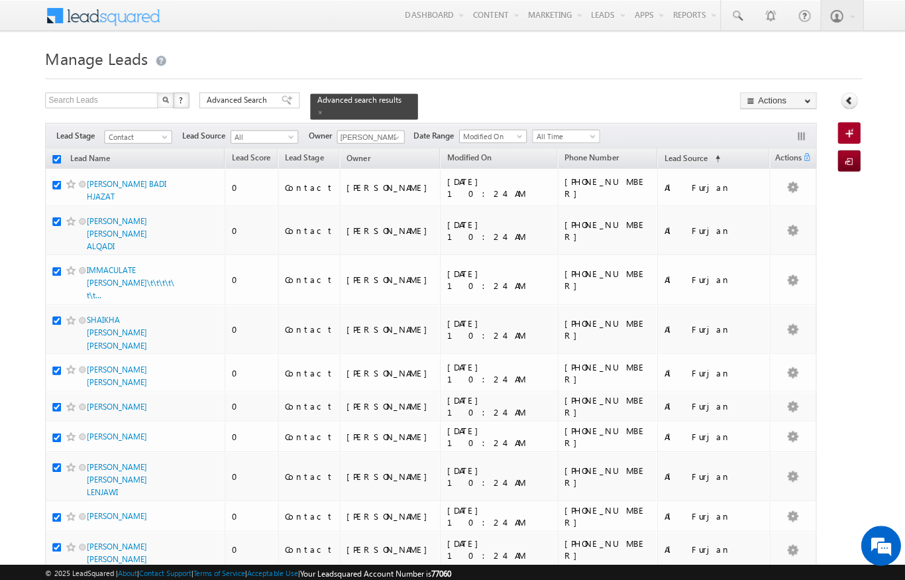
checkbox input "true"
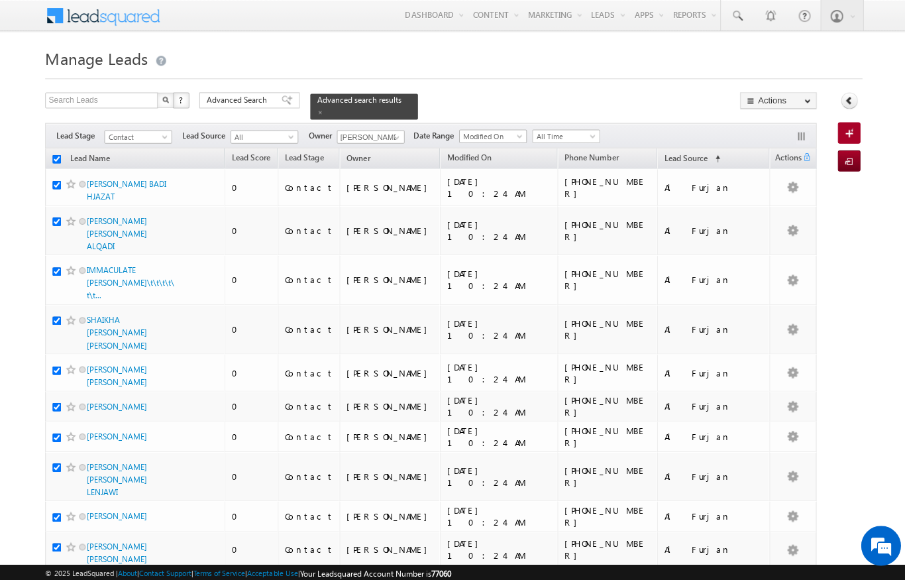
checkbox input "true"
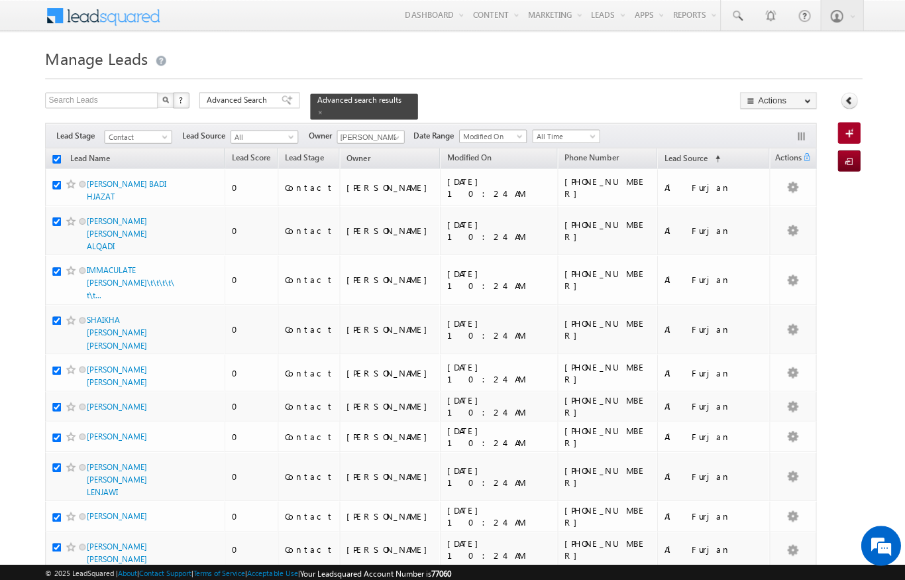
checkbox input "true"
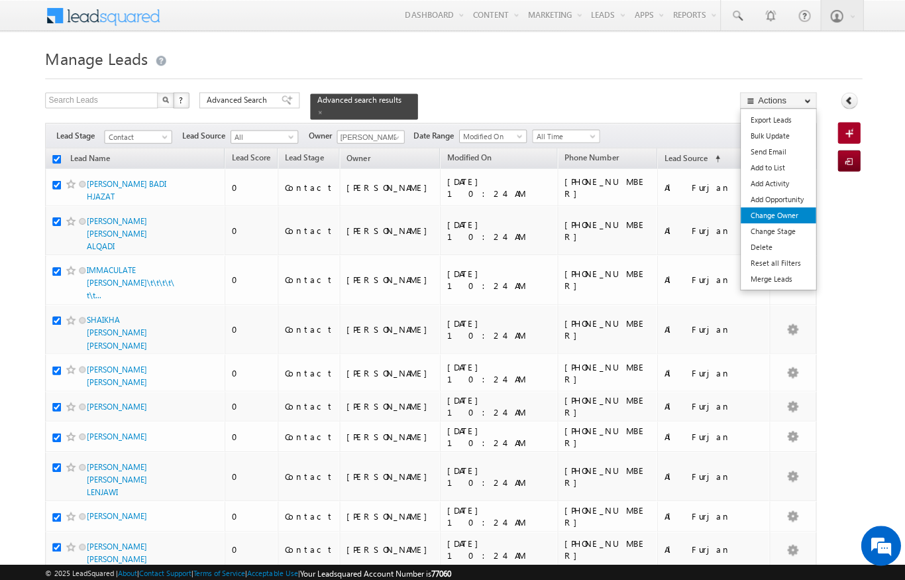
click at [794, 219] on link "Change Owner" at bounding box center [776, 215] width 75 height 16
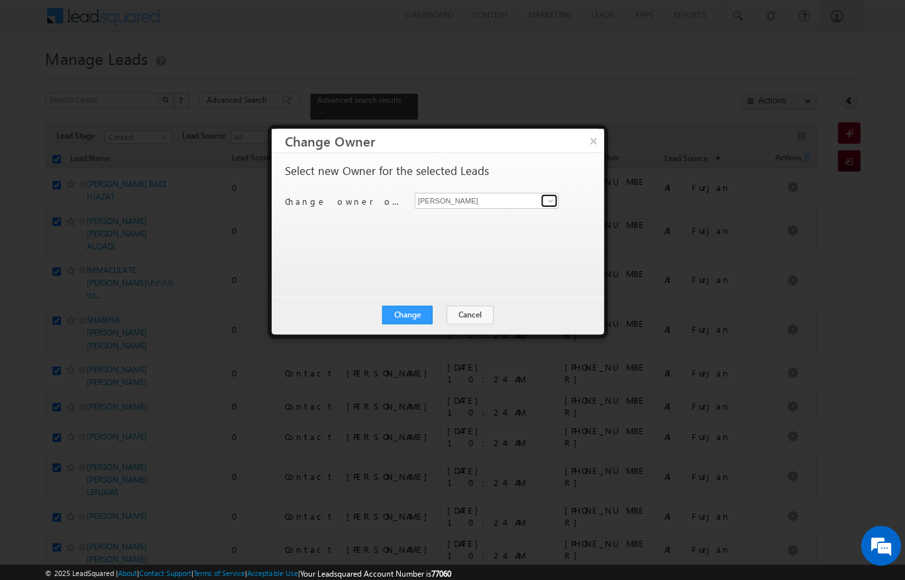
click at [548, 196] on span at bounding box center [549, 200] width 11 height 11
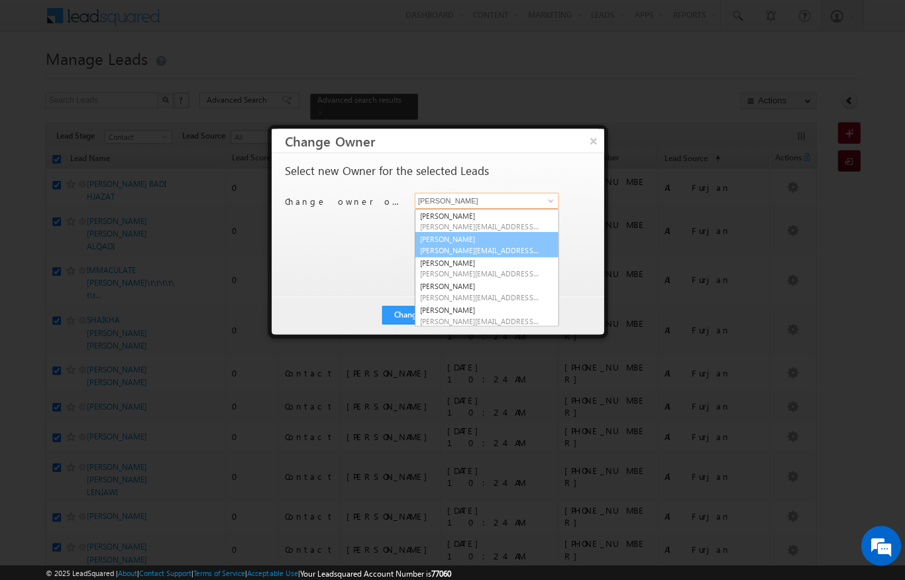
click at [499, 238] on link "Ankita Dumbre ankita.dumbre@indglobal.ae" at bounding box center [486, 243] width 144 height 25
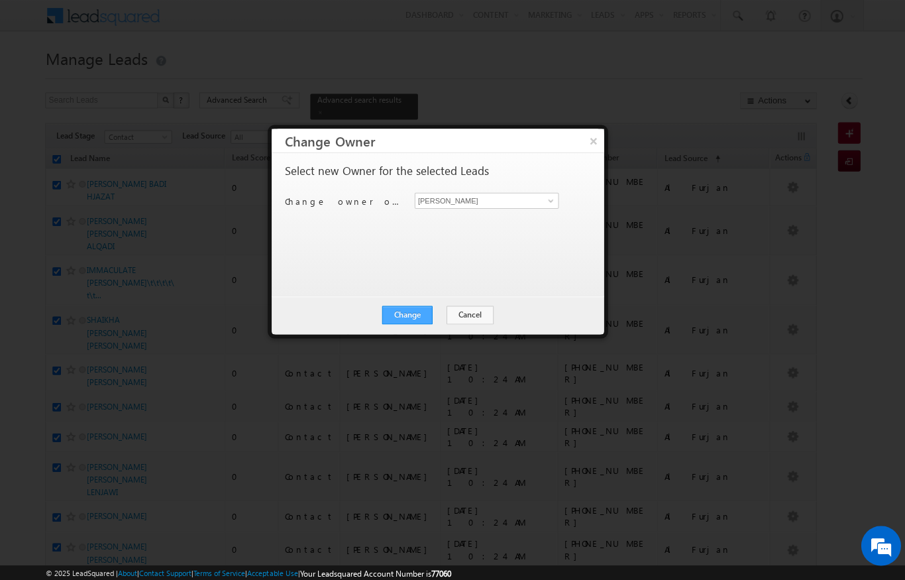
click at [409, 314] on button "Change" at bounding box center [406, 314] width 50 height 19
click at [453, 314] on button "Close" at bounding box center [439, 314] width 42 height 19
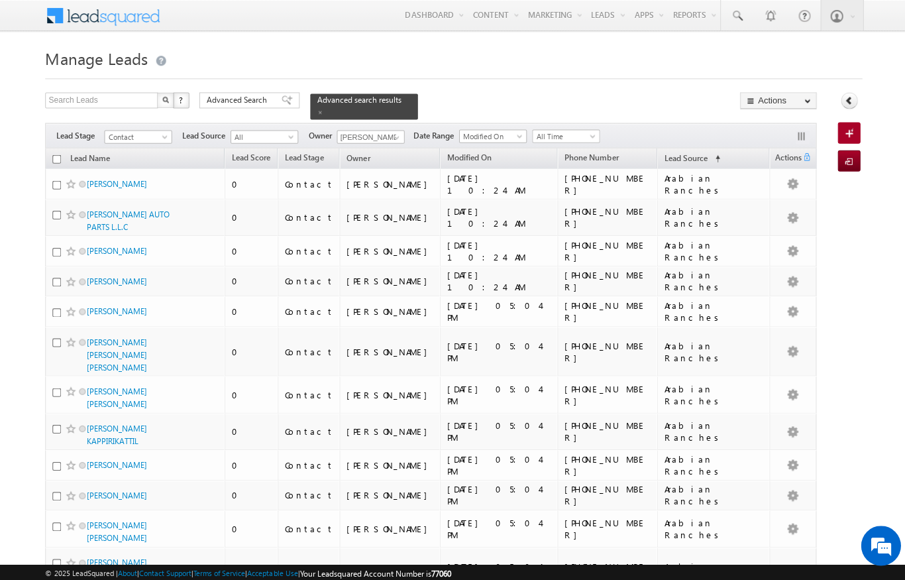
click at [56, 154] on input "checkbox" at bounding box center [56, 158] width 9 height 9
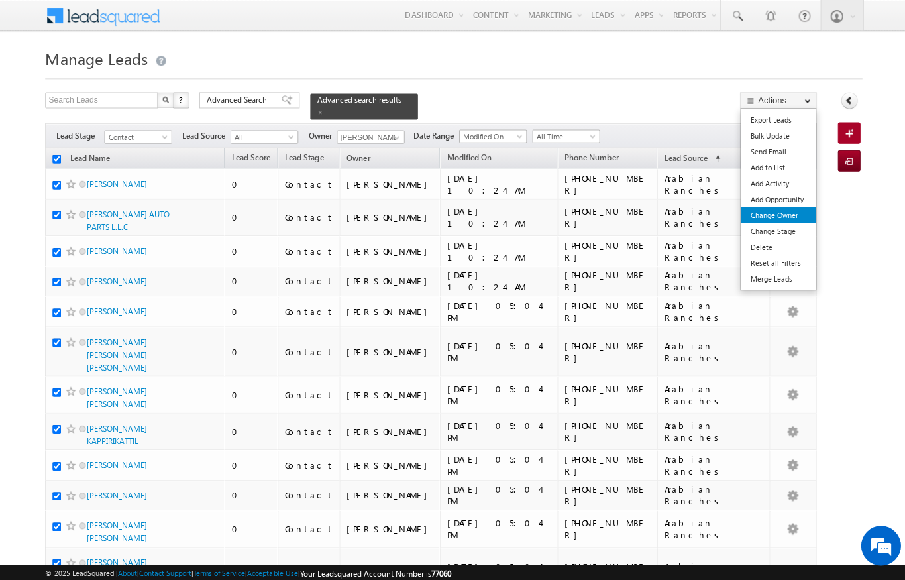
click at [786, 211] on link "Change Owner" at bounding box center [776, 215] width 75 height 16
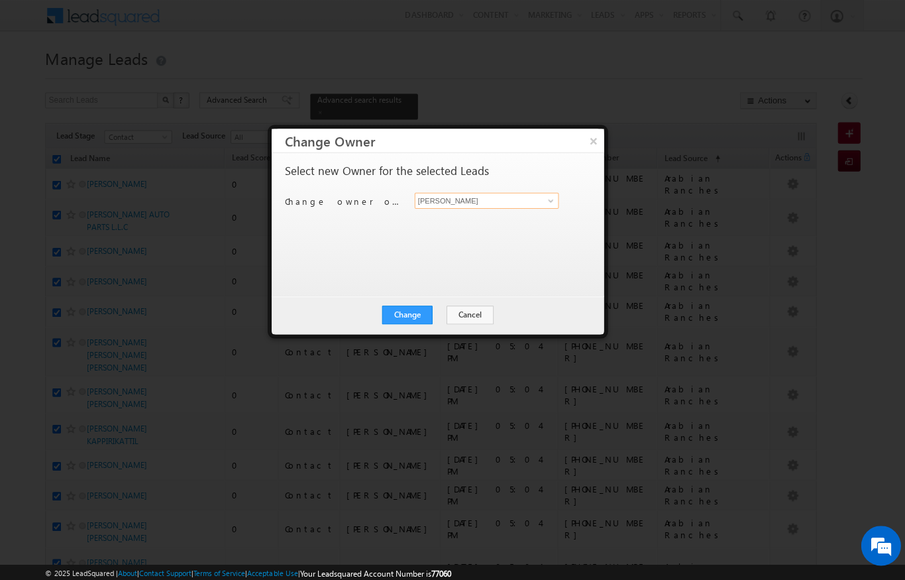
click at [531, 195] on input "[PERSON_NAME]" at bounding box center [486, 200] width 144 height 16
click at [548, 195] on span at bounding box center [549, 200] width 11 height 11
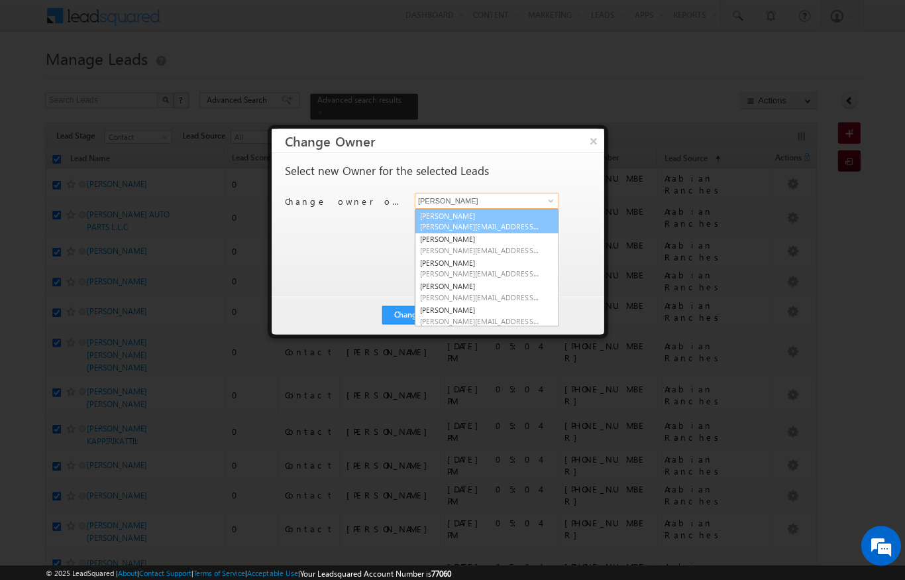
click at [524, 222] on span "ankita.dua@indglobal.ae" at bounding box center [478, 226] width 119 height 10
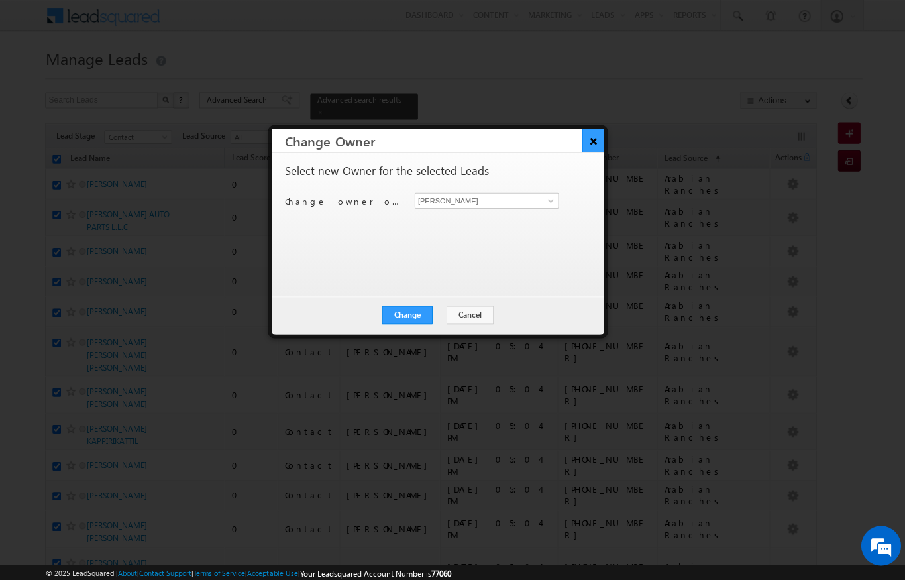
click at [601, 139] on button "×" at bounding box center [592, 140] width 22 height 23
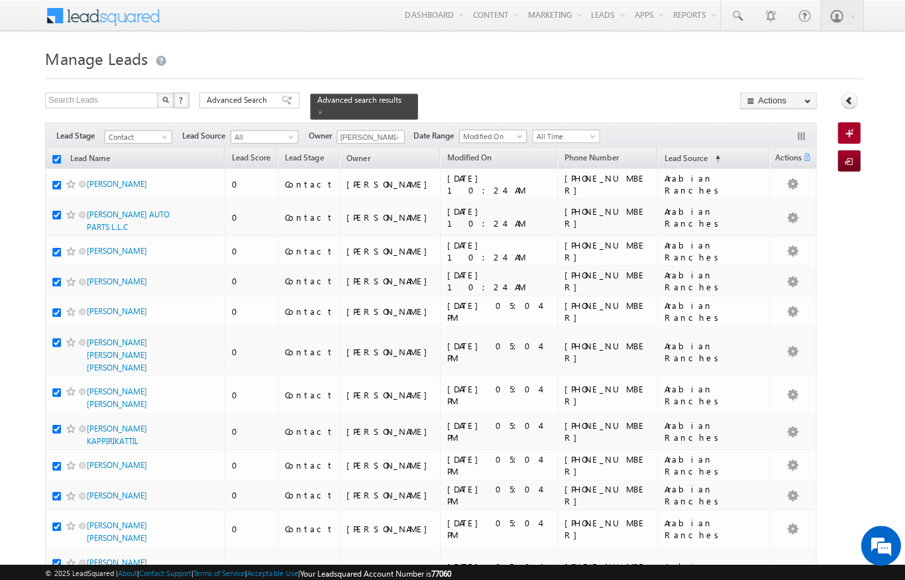
click at [739, 139] on div "Filters Lead Stage All Contact Prospect Qualified Meeting Sale Done Not Interes…" at bounding box center [429, 135] width 769 height 25
click at [719, 153] on span "(sorted ascending)" at bounding box center [713, 158] width 11 height 11
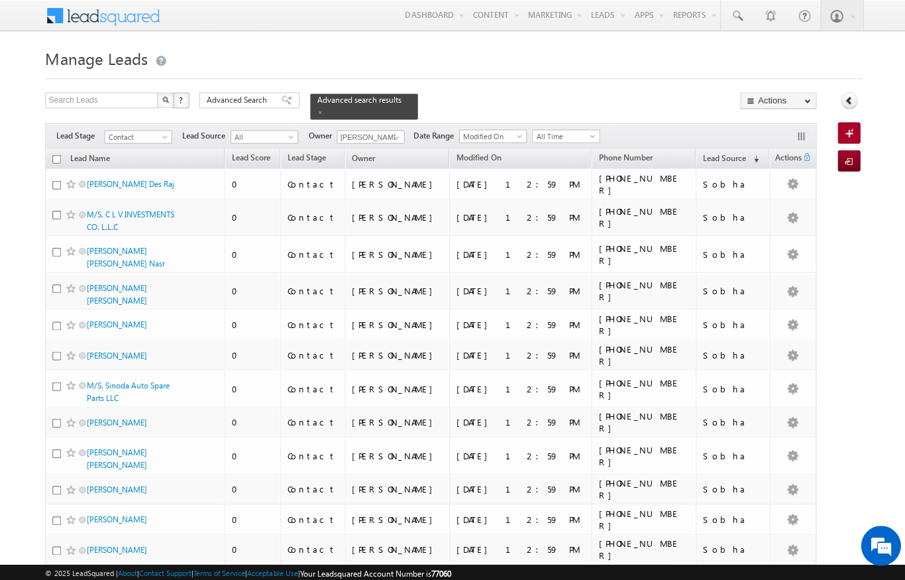
click at [54, 154] on input "checkbox" at bounding box center [56, 158] width 9 height 9
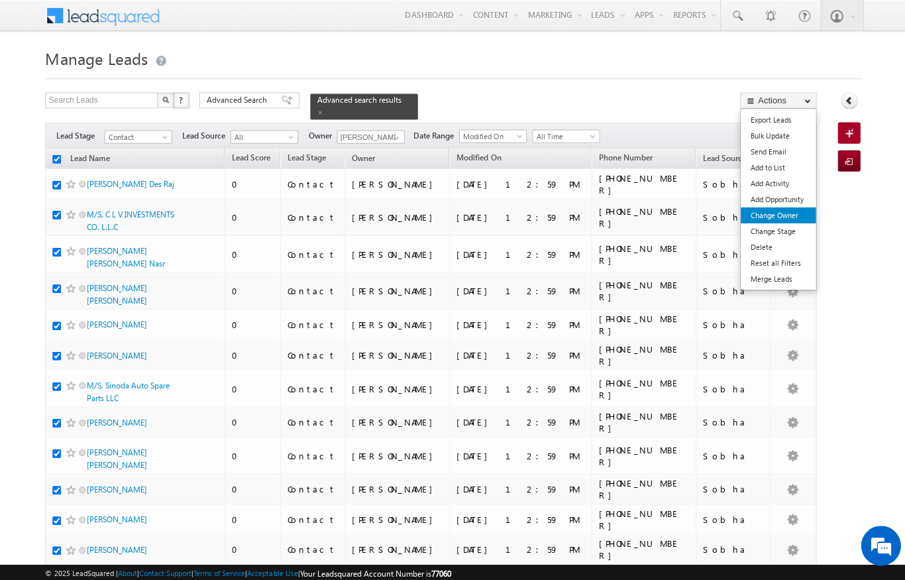
click at [785, 213] on link "Change Owner" at bounding box center [776, 215] width 75 height 16
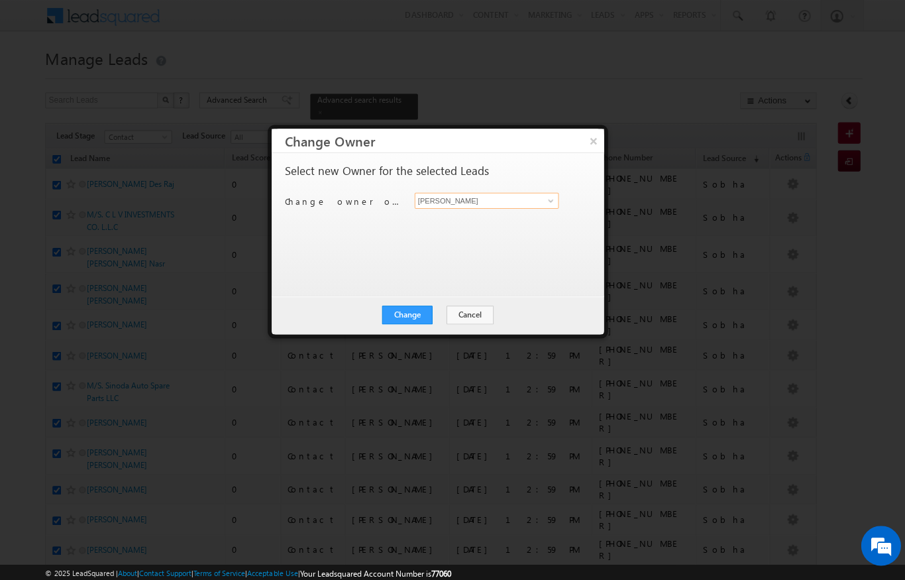
click at [537, 194] on input "[PERSON_NAME]" at bounding box center [486, 200] width 144 height 16
click at [504, 209] on link "Ankita Dua ankita.dua@indglobal.ae" at bounding box center [486, 220] width 144 height 25
click at [417, 306] on button "Change" at bounding box center [406, 314] width 50 height 19
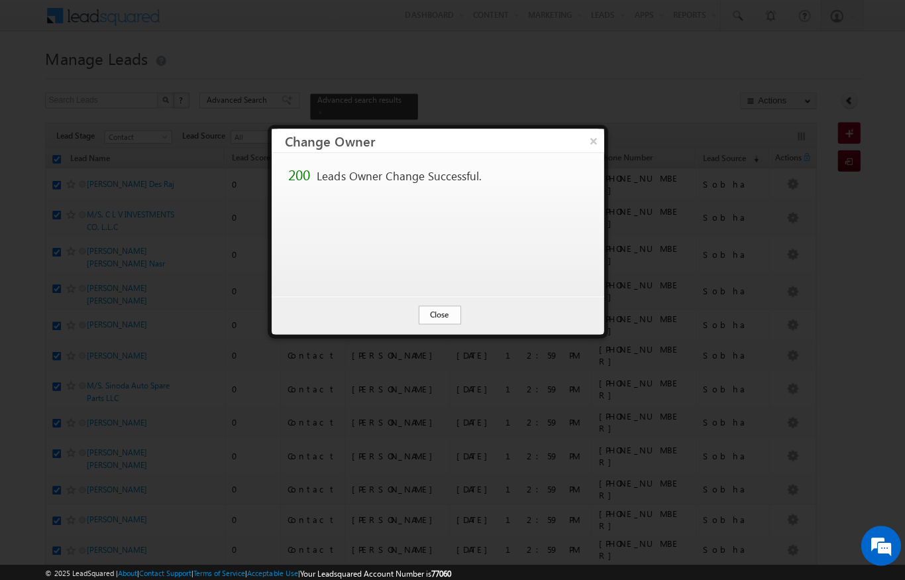
click at [449, 310] on button "Close" at bounding box center [439, 314] width 42 height 19
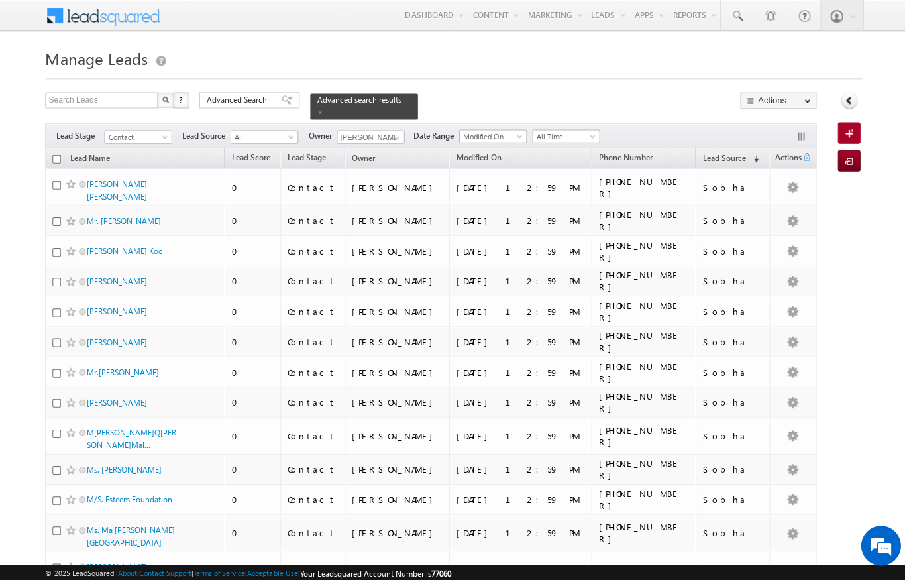
click at [58, 154] on input "checkbox" at bounding box center [56, 158] width 9 height 9
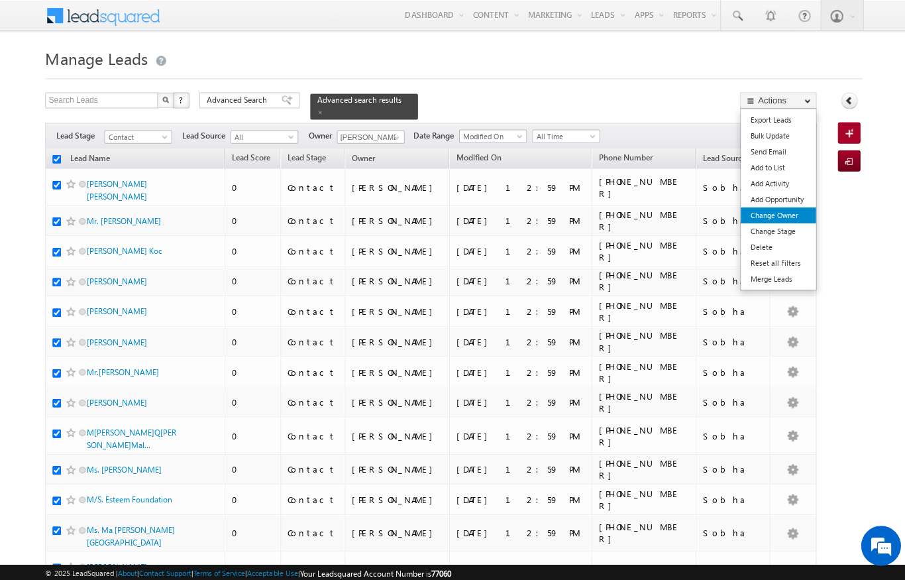
click at [791, 213] on link "Change Owner" at bounding box center [776, 215] width 75 height 16
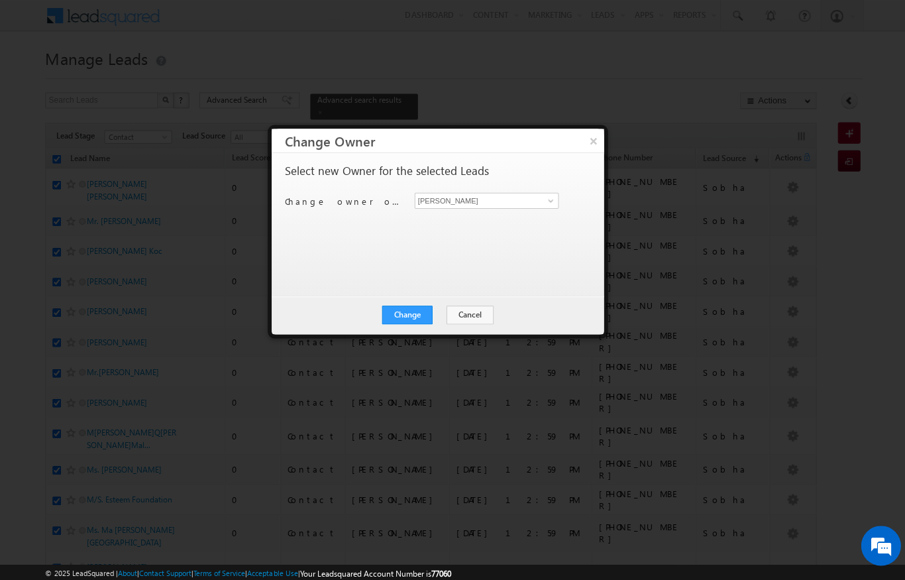
click at [565, 206] on div "Niraj Upadhyay Niraj Upadhyay" at bounding box center [493, 200] width 159 height 16
click at [540, 196] on link at bounding box center [548, 200] width 17 height 13
click at [520, 227] on span "Karan.solanki@indglobal.ae" at bounding box center [478, 226] width 119 height 10
click at [414, 316] on button "Change" at bounding box center [406, 314] width 50 height 19
click at [445, 320] on button "Close" at bounding box center [439, 314] width 42 height 19
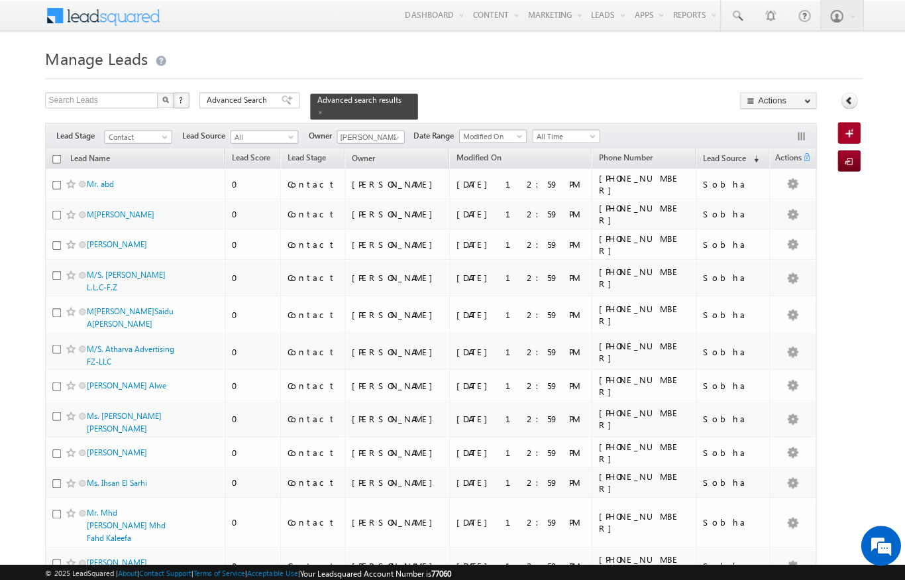
click at [52, 154] on input "checkbox" at bounding box center [56, 158] width 9 height 9
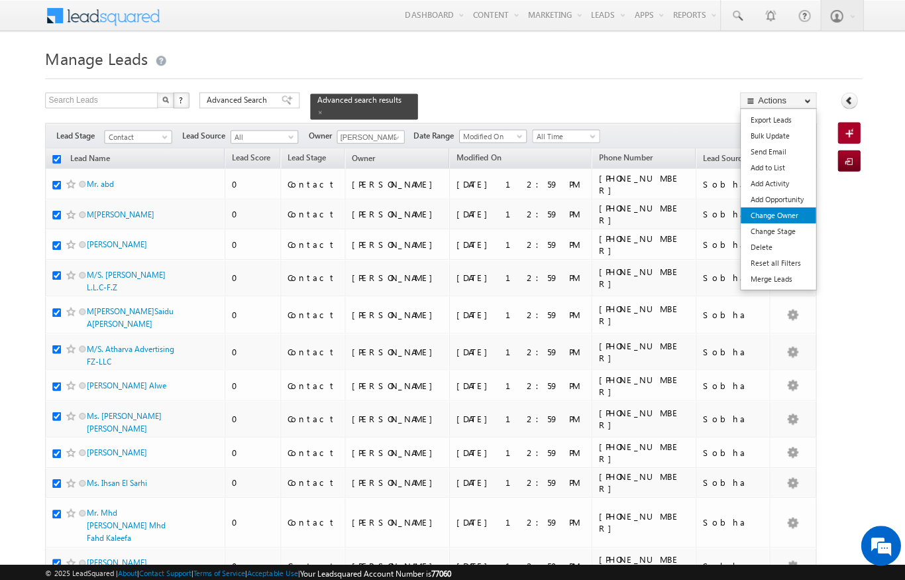
click at [794, 217] on link "Change Owner" at bounding box center [776, 215] width 75 height 16
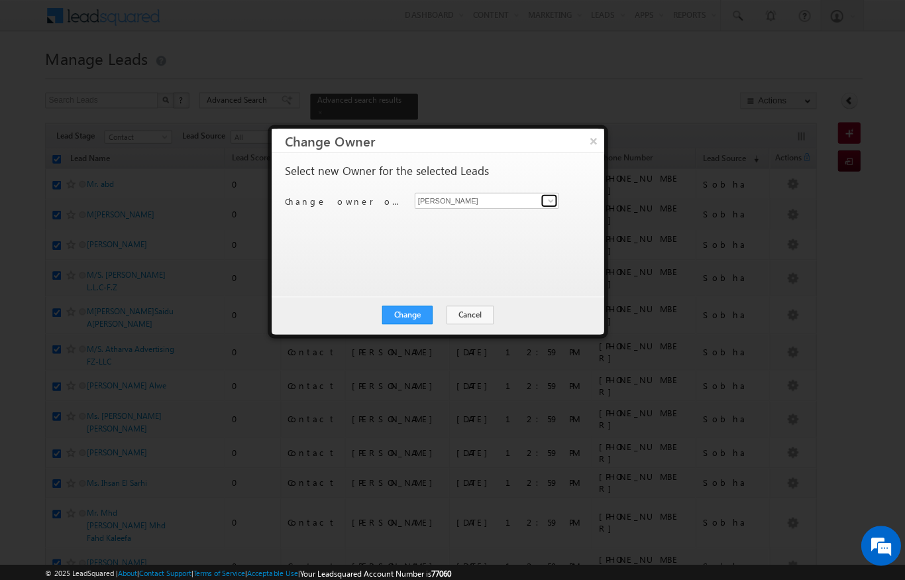
click at [550, 200] on span at bounding box center [549, 200] width 11 height 11
click at [515, 209] on link "Bhargav Nayak bhargav.nayak@indglobal.ae" at bounding box center [486, 220] width 144 height 25
click at [418, 313] on button "Change" at bounding box center [406, 314] width 50 height 19
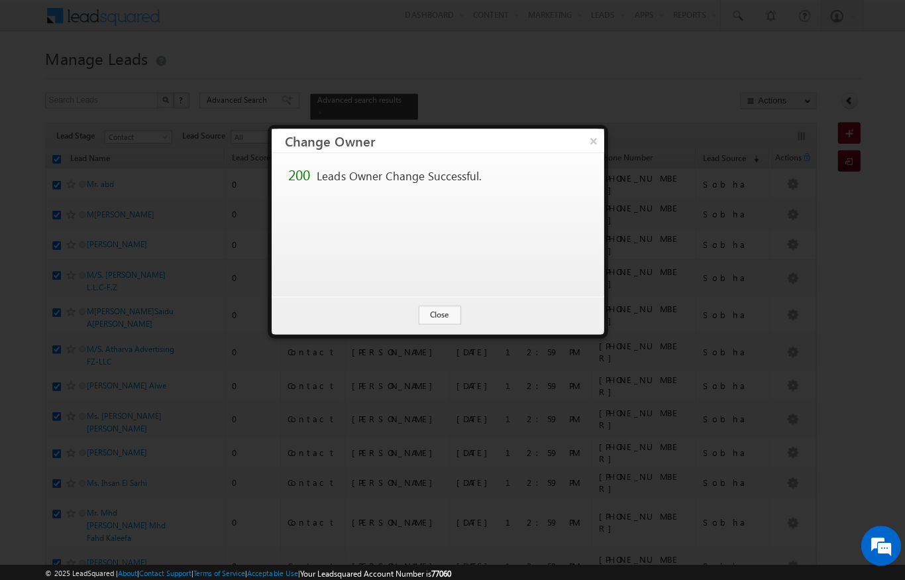
click at [443, 299] on div "Change Cancel Close" at bounding box center [436, 314] width 331 height 38
click at [446, 305] on button "Close" at bounding box center [439, 314] width 42 height 19
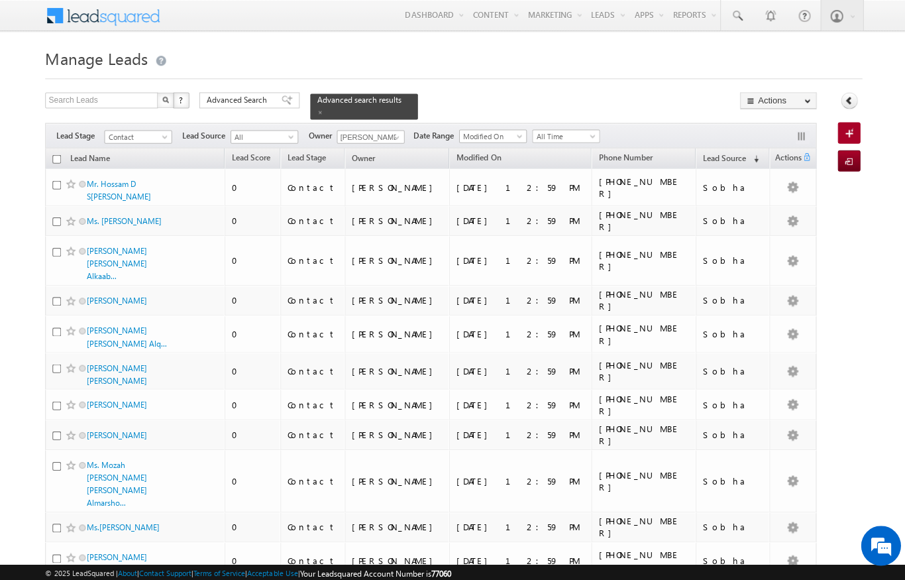
click at [60, 154] on input "checkbox" at bounding box center [56, 158] width 9 height 9
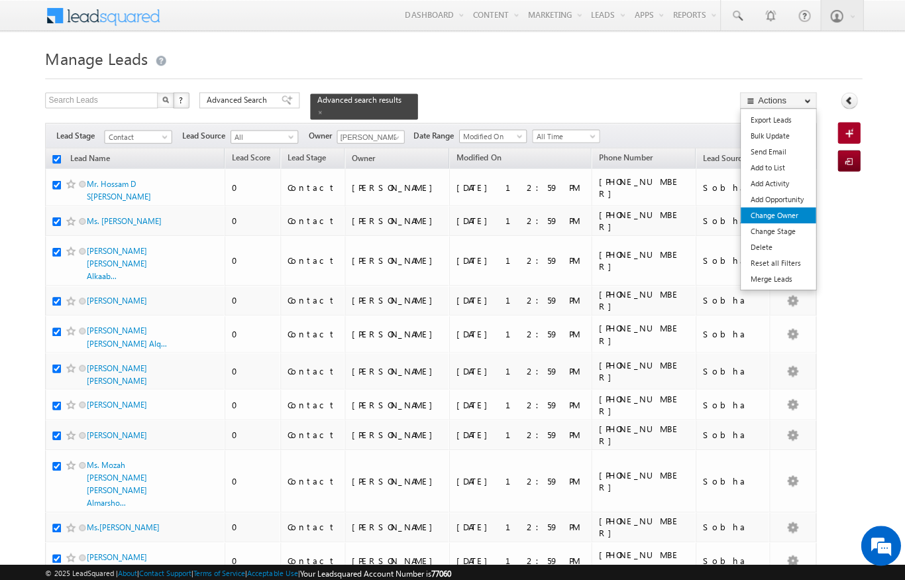
click at [790, 221] on link "Change Owner" at bounding box center [776, 215] width 75 height 16
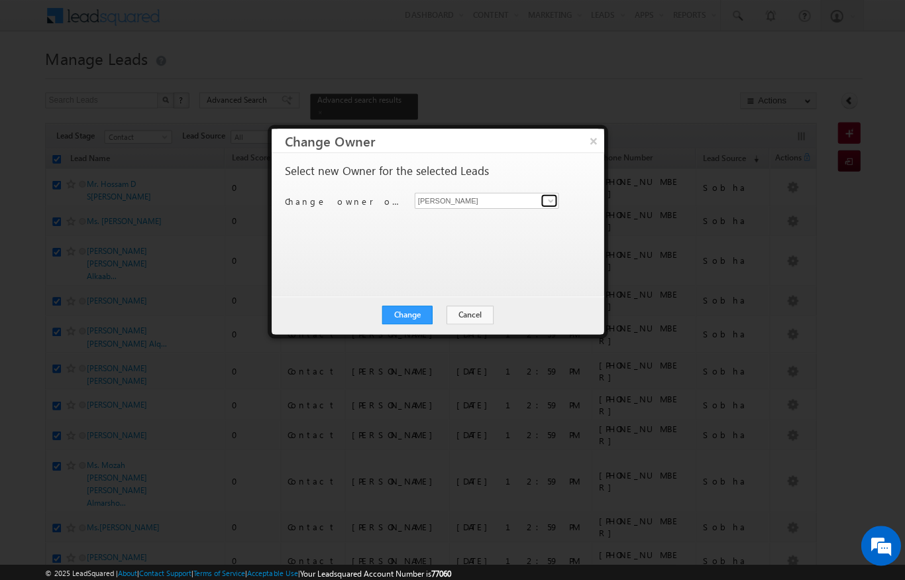
click at [550, 194] on link at bounding box center [548, 200] width 17 height 13
click at [490, 227] on span "sandeep.skumar@indglobal.ae" at bounding box center [478, 226] width 119 height 10
click at [417, 314] on button "Change" at bounding box center [406, 314] width 50 height 19
click at [444, 317] on button "Close" at bounding box center [439, 314] width 42 height 19
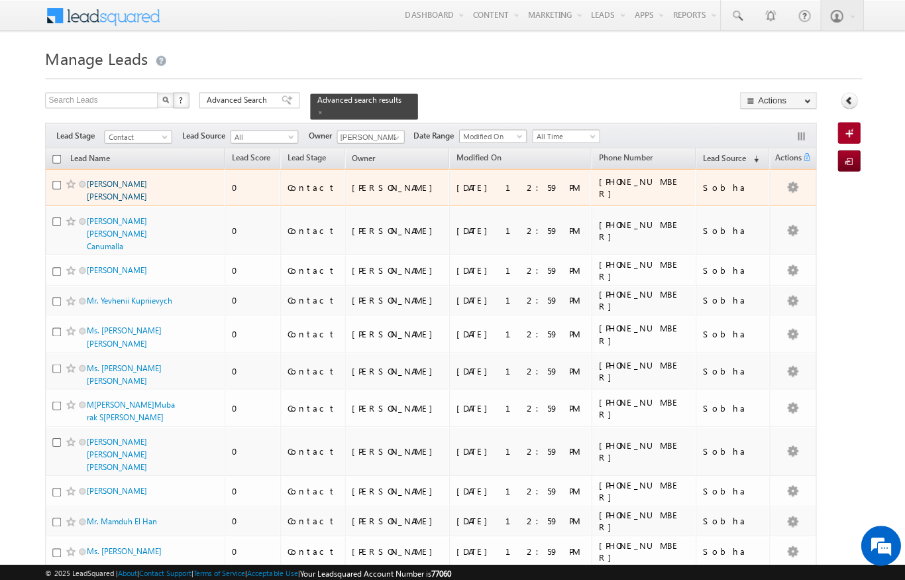
click at [94, 180] on link "Mr. Amardeep Kapur Singh" at bounding box center [116, 189] width 60 height 23
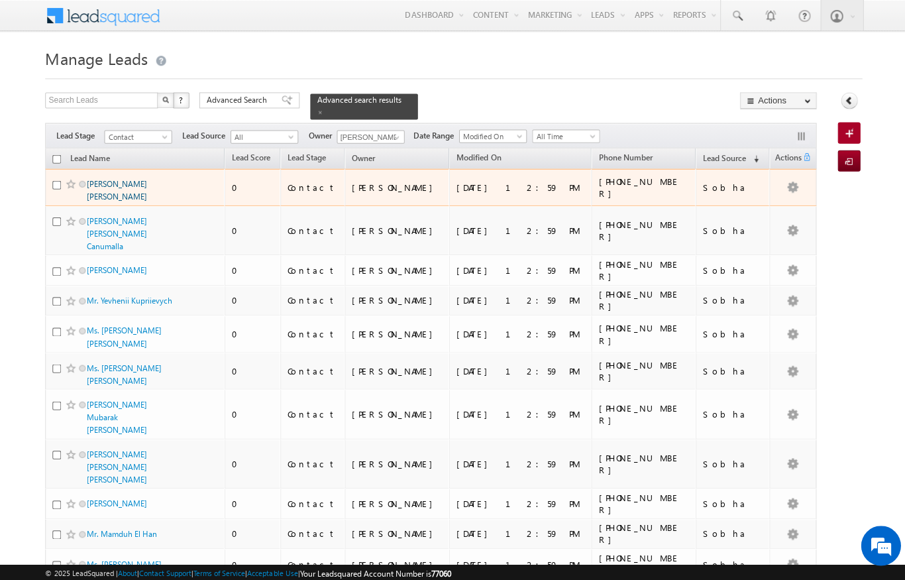
click at [94, 178] on link "Mr. Amardeep Kapur Singh" at bounding box center [116, 189] width 60 height 23
